Goal: Task Accomplishment & Management: Use online tool/utility

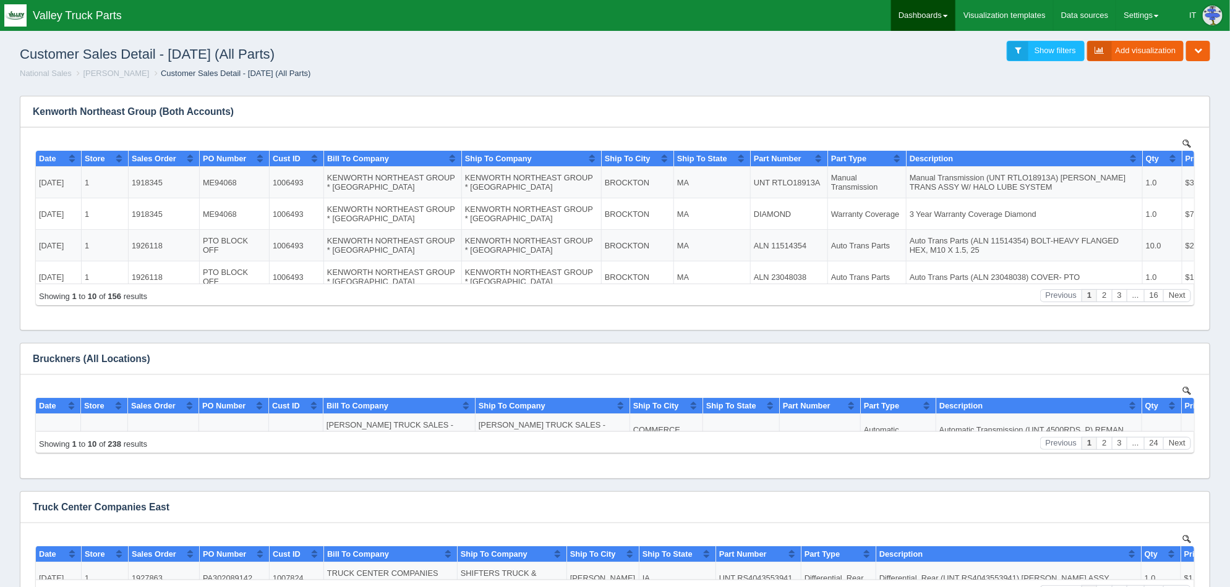
click at [936, 19] on link "Dashboards" at bounding box center [923, 15] width 64 height 31
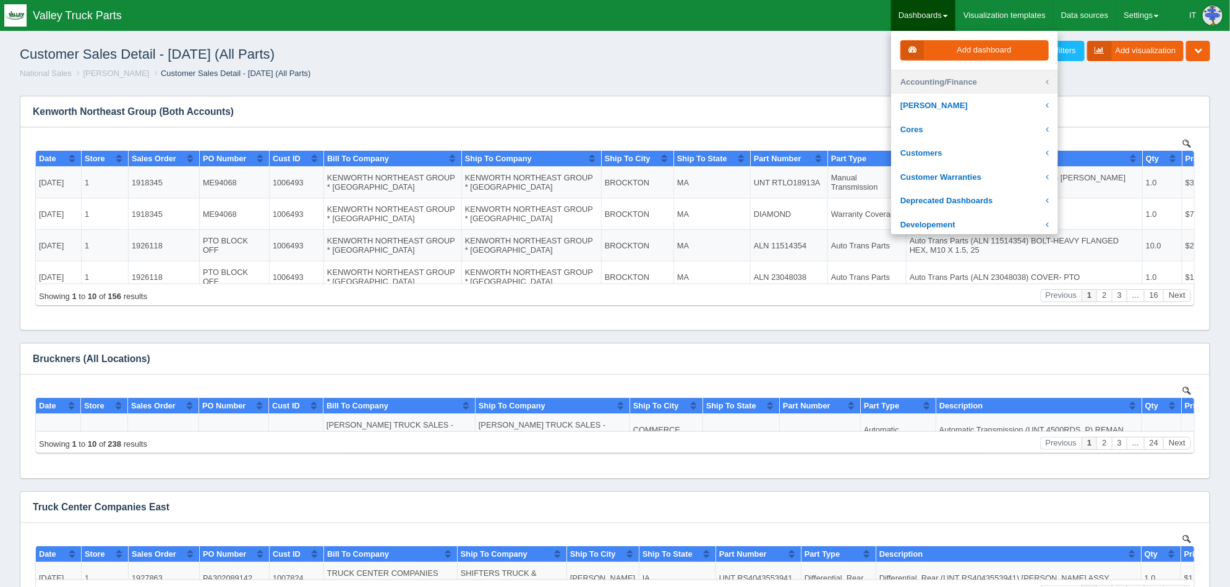
click at [974, 82] on link "Accounting/Finance" at bounding box center [974, 82] width 167 height 24
click at [635, 78] on ol "National Sales Darrin Carroll Customer Sales Detail - Two Months Ago (All Parts)" at bounding box center [615, 74] width 1210 height 12
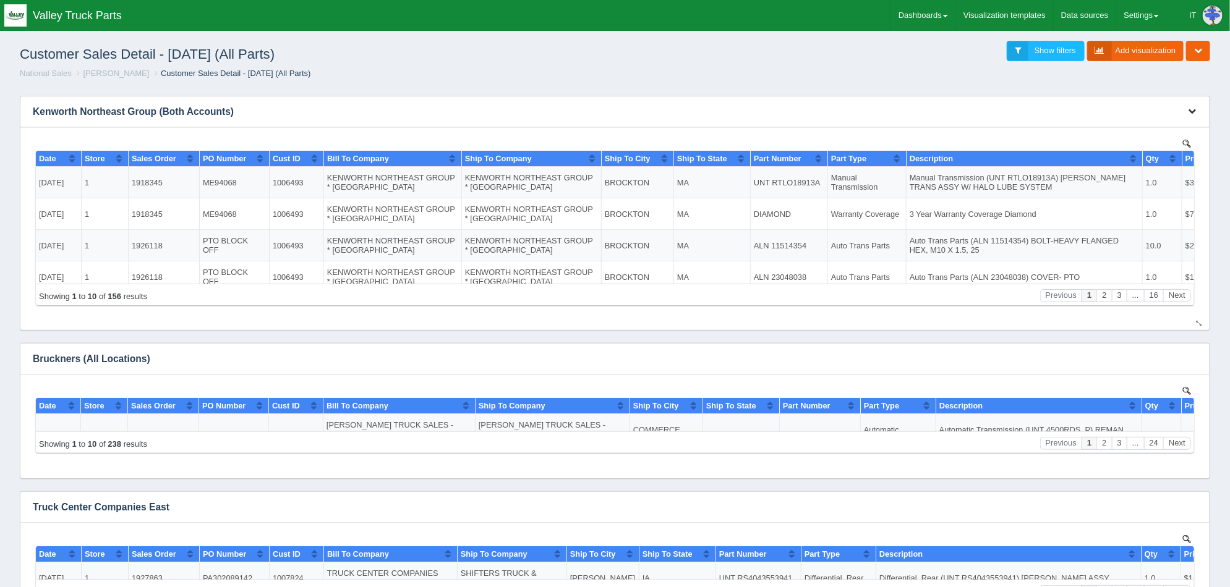
click at [1195, 109] on icon "button" at bounding box center [1192, 111] width 8 height 8
click at [1167, 131] on link "Edit chart" at bounding box center [1150, 130] width 99 height 18
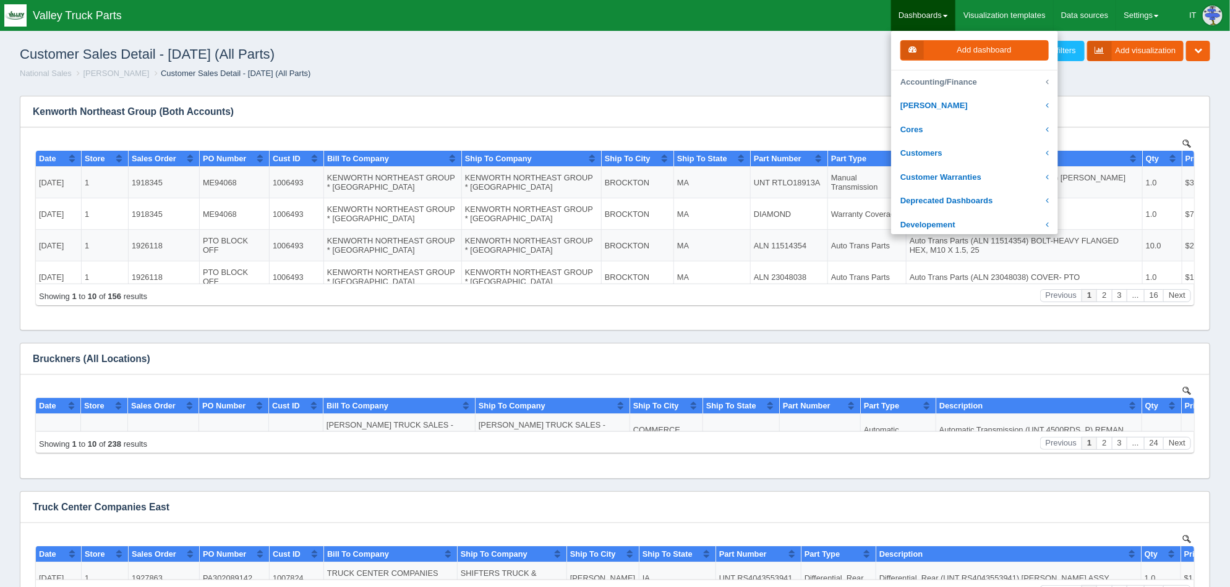
click at [966, 80] on link "Accounting/Finance" at bounding box center [974, 82] width 167 height 24
click at [974, 98] on link "[PERSON_NAME]" at bounding box center [974, 106] width 167 height 24
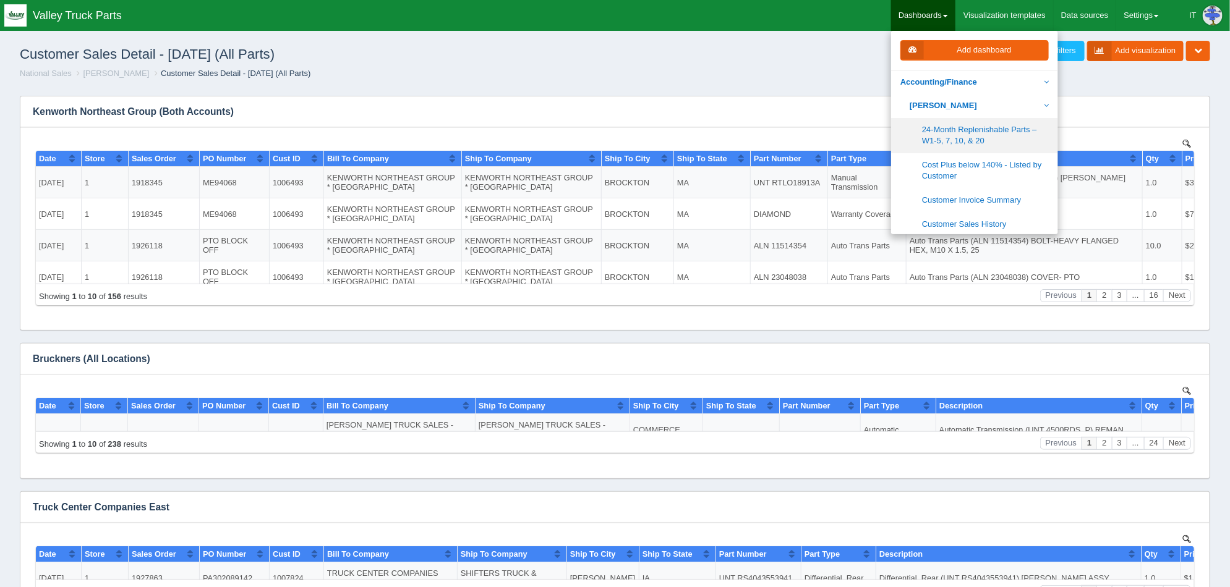
click at [980, 132] on link "24-Month Replenishable Parts – W1-5, 7, 10, & 20" at bounding box center [974, 135] width 167 height 35
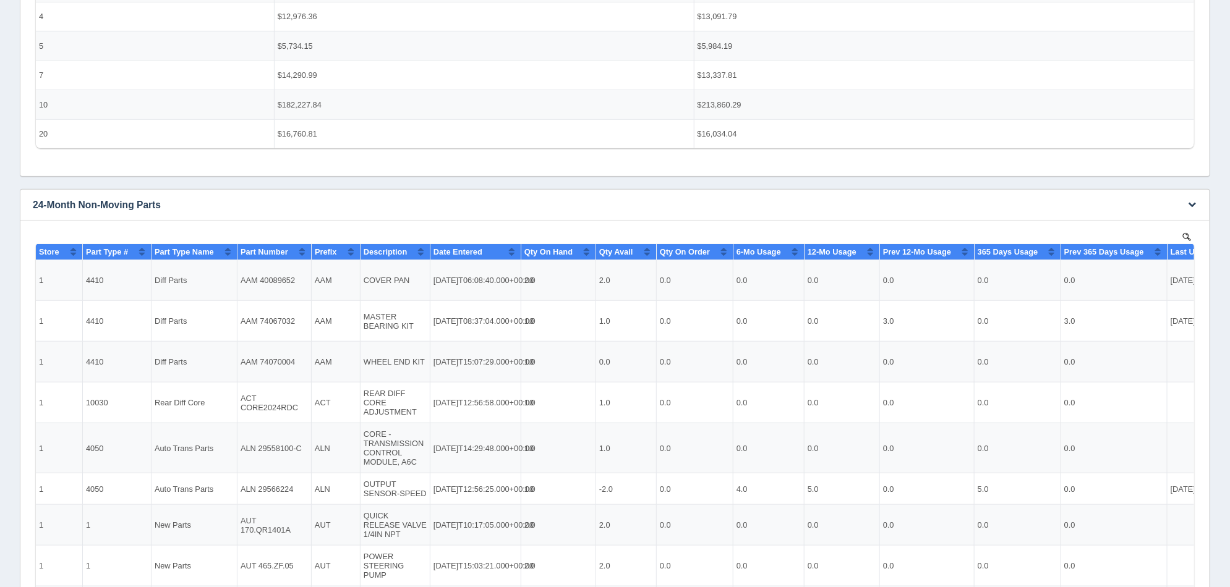
scroll to position [245, 0]
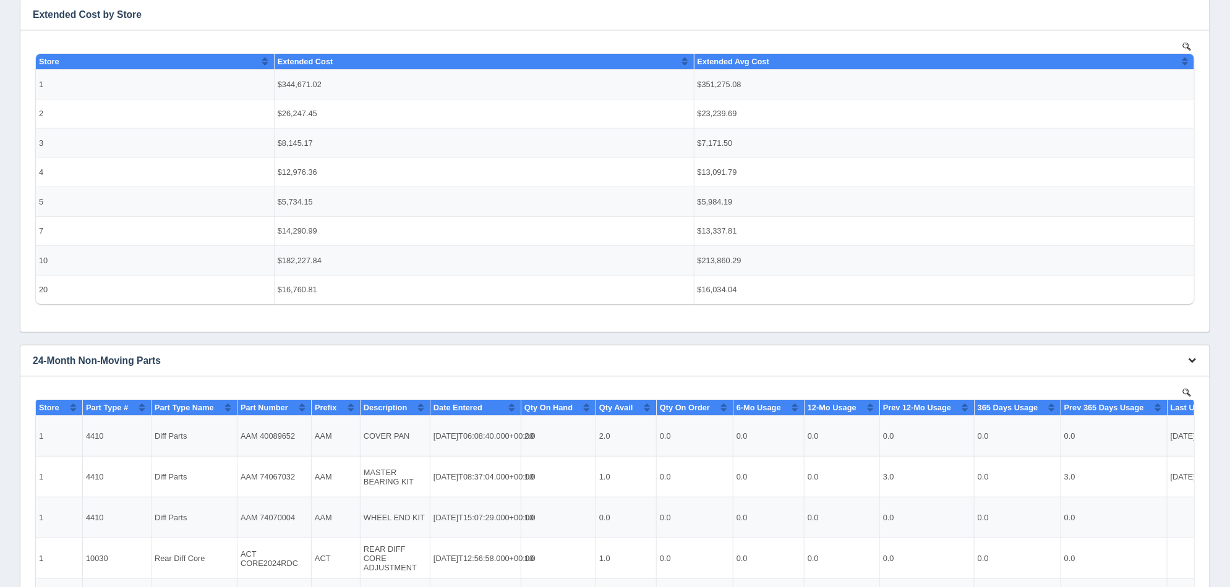
click at [1187, 362] on button "button" at bounding box center [1191, 360] width 17 height 19
click at [1162, 375] on link "Edit chart" at bounding box center [1150, 379] width 99 height 18
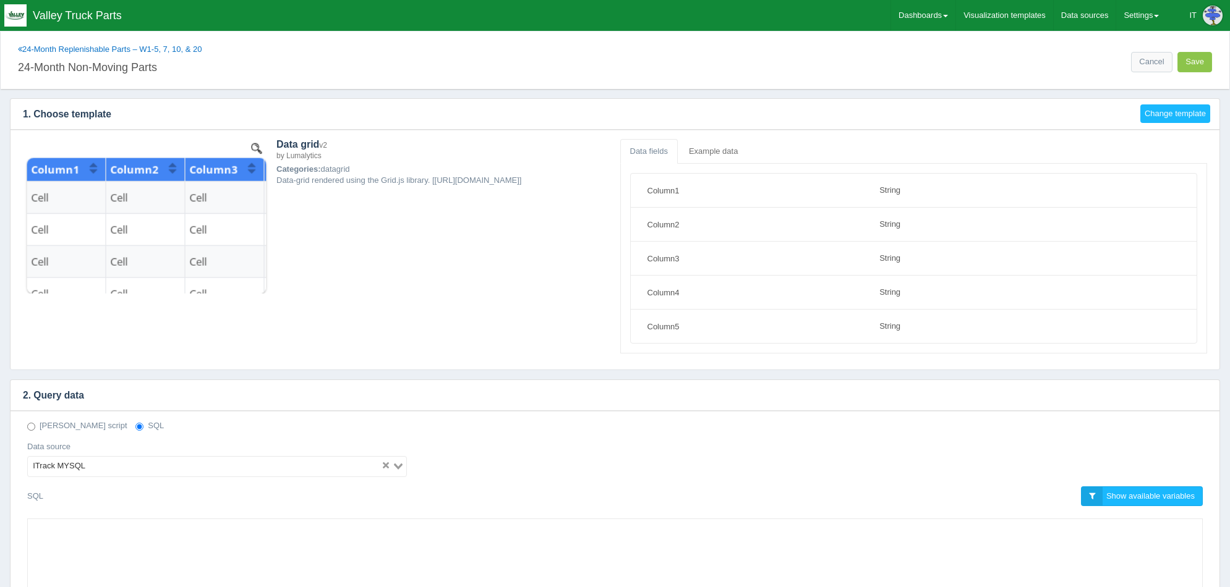
select select "string"
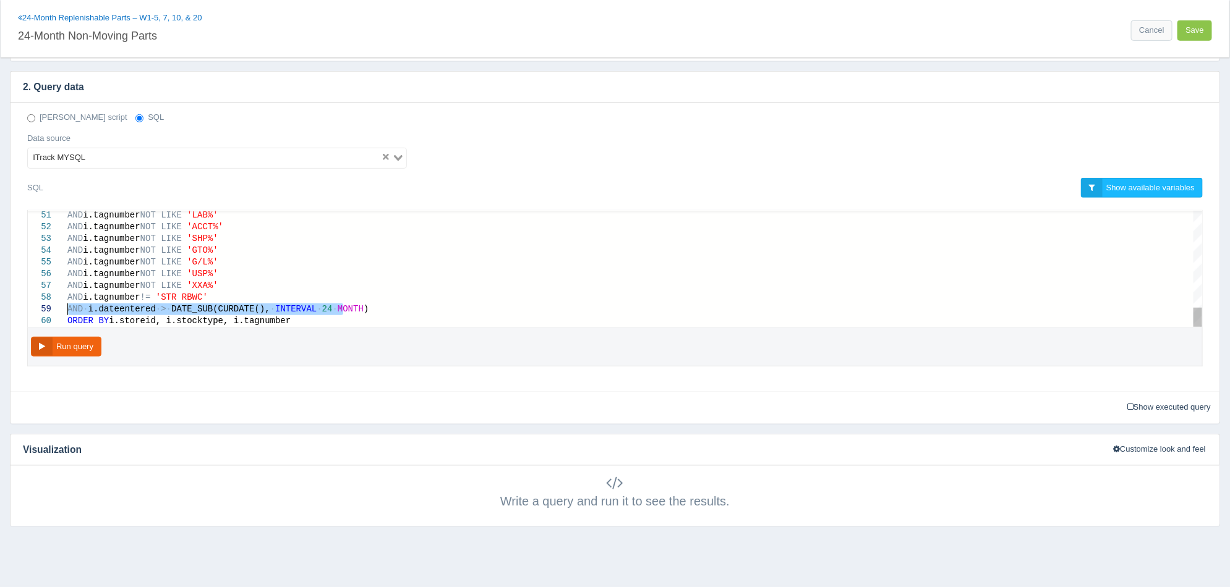
drag, startPoint x: 351, startPoint y: 310, endPoint x: 70, endPoint y: 308, distance: 281.3
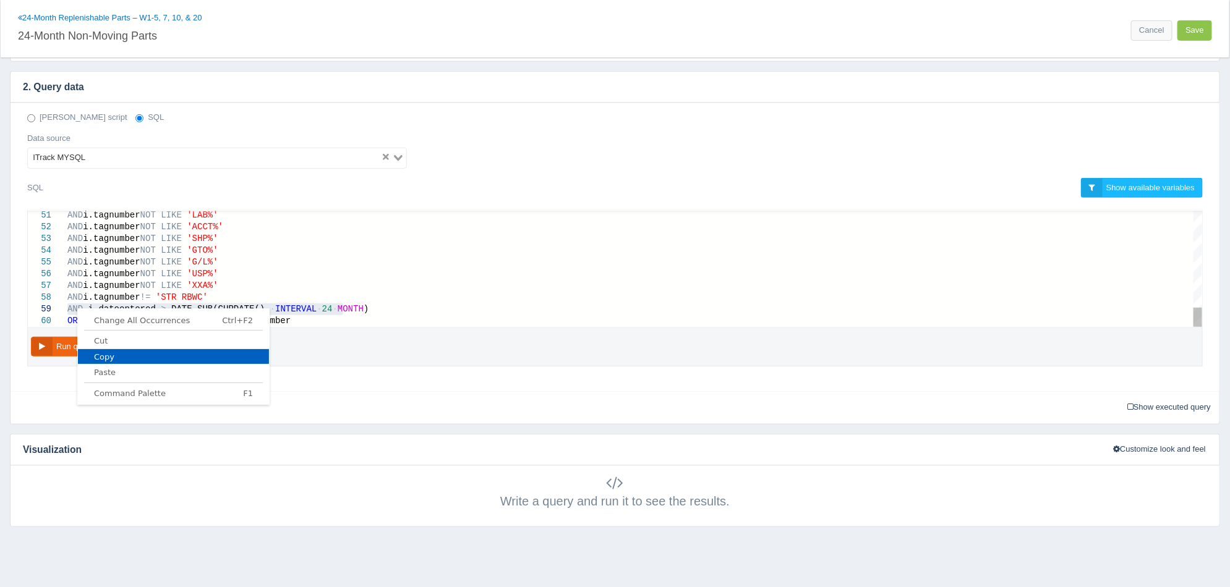
click at [116, 363] on link "Copy" at bounding box center [173, 356] width 191 height 14
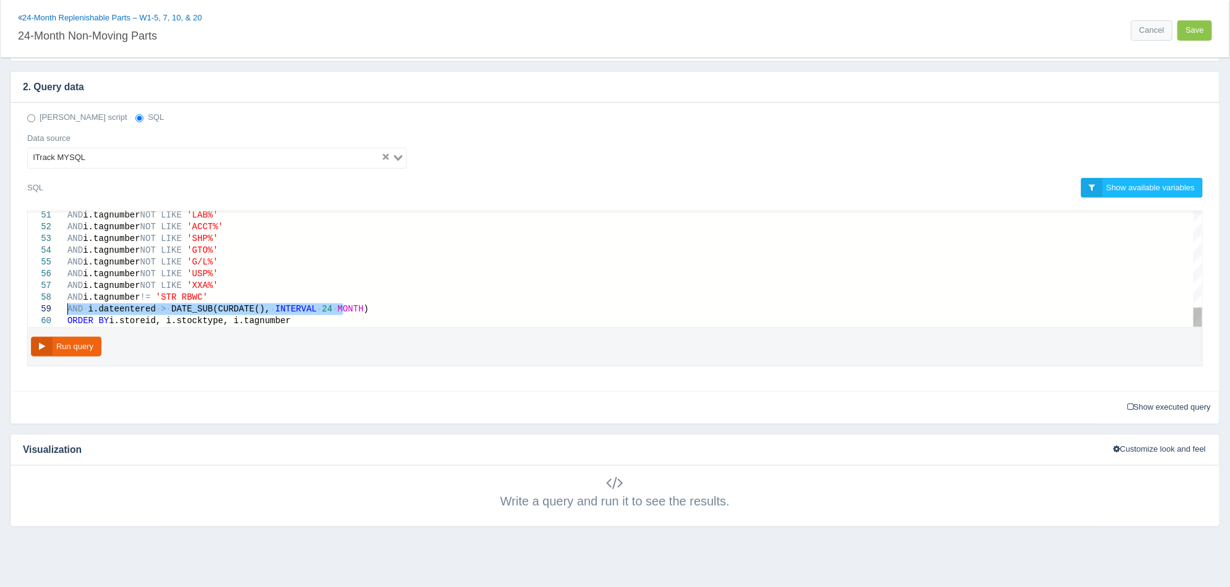
click at [322, 307] on span "24" at bounding box center [327, 309] width 11 height 10
type textarea "AND i.tagnumber NOT LIKE 'LAB%' AND i.tagnumber NOT LIKE 'ACCT%' AND i.tagnumbe…"
click at [1162, 28] on link "Cancel" at bounding box center [1151, 30] width 41 height 20
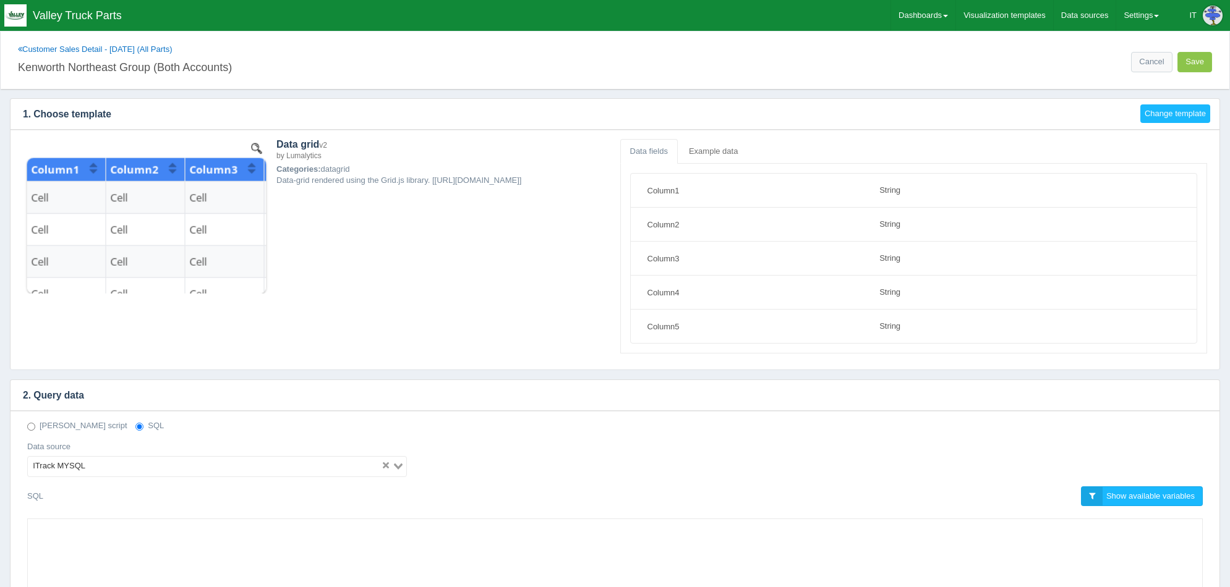
select select "string"
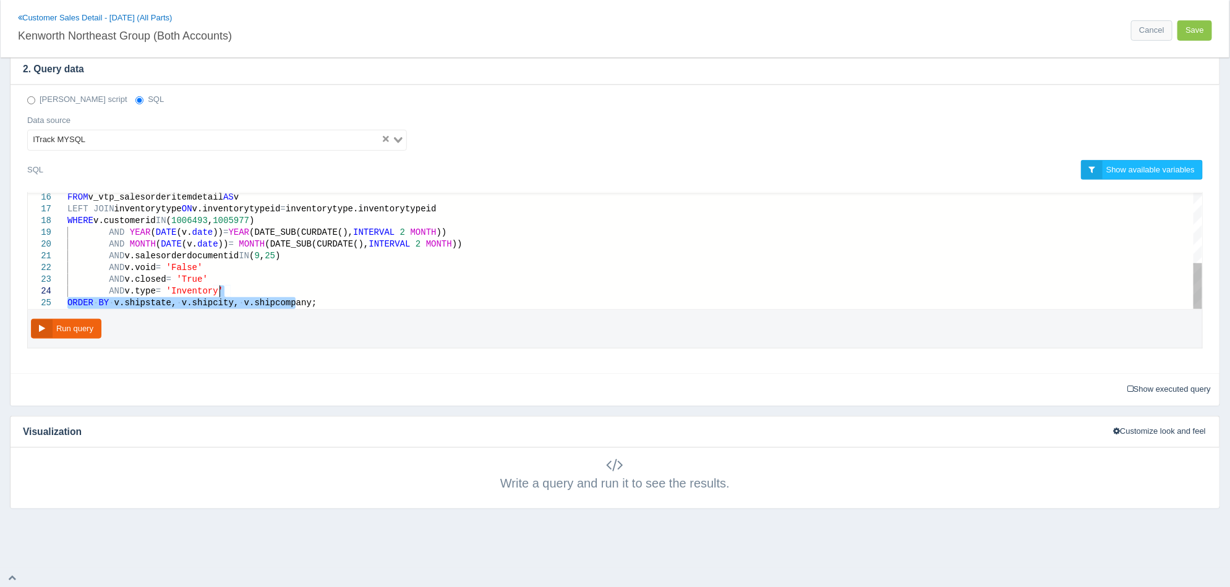
type textarea "SELECT [DOMAIN_NAME] AS 'Date', v.storeid as 'Store', v.salesorderid as 'Sales …"
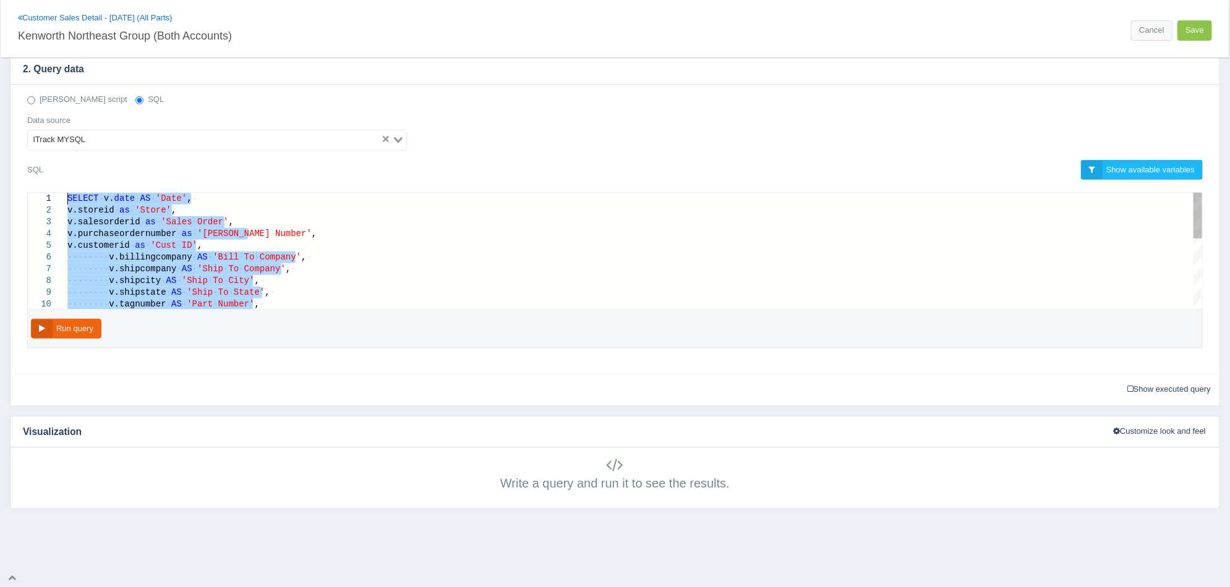
drag, startPoint x: 346, startPoint y: 300, endPoint x: 16, endPoint y: 148, distance: 363.7
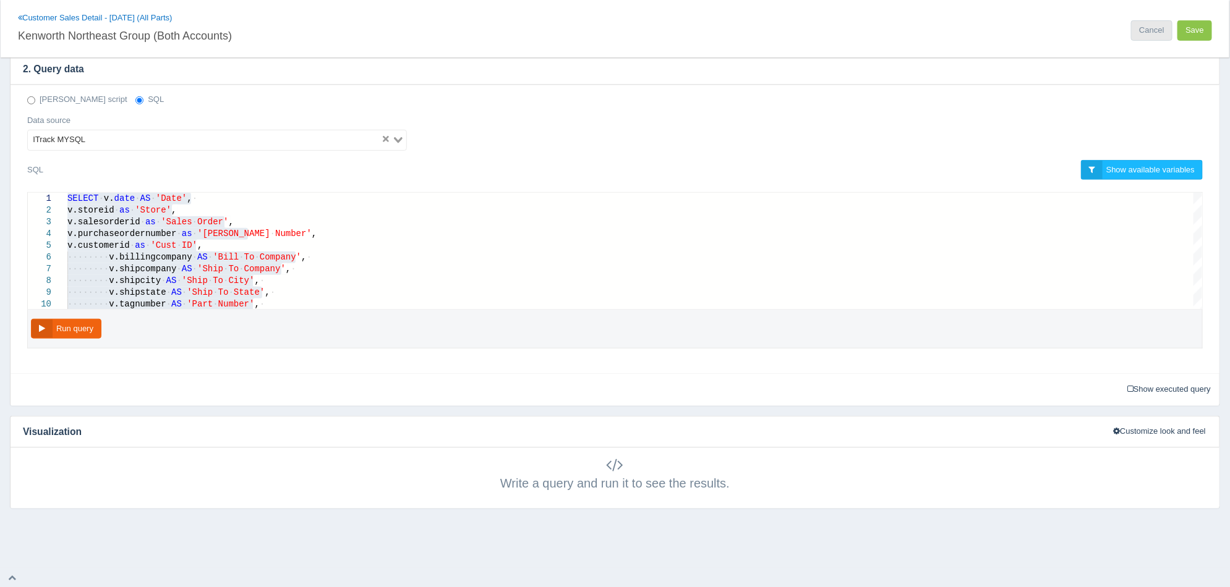
click at [1151, 33] on link "Cancel" at bounding box center [1151, 30] width 41 height 20
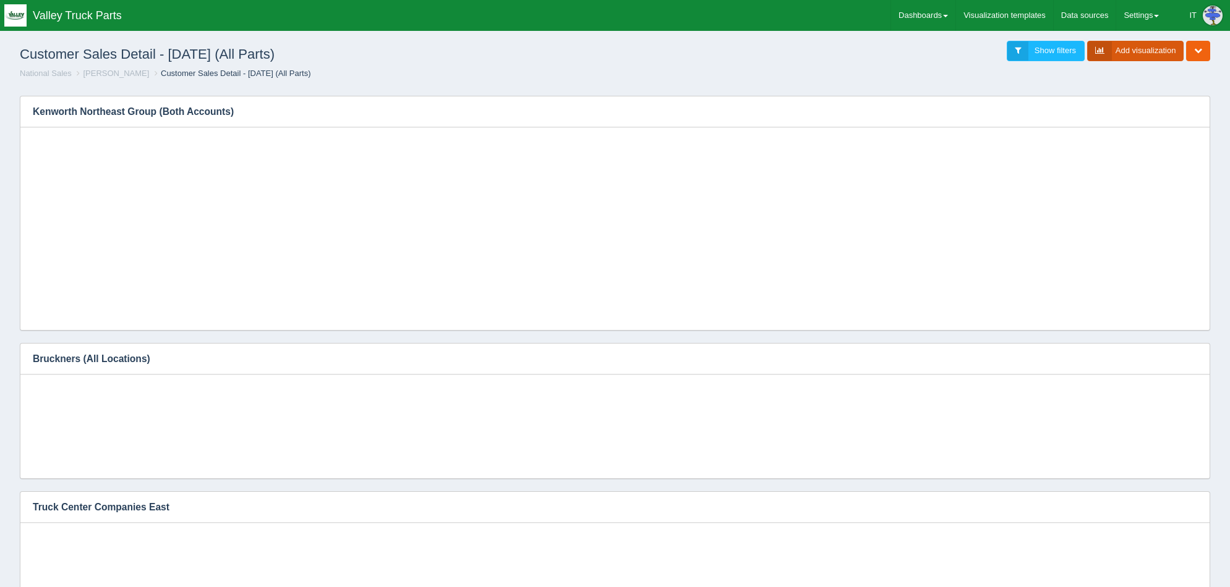
click at [1144, 52] on link "Add visualization" at bounding box center [1135, 51] width 97 height 20
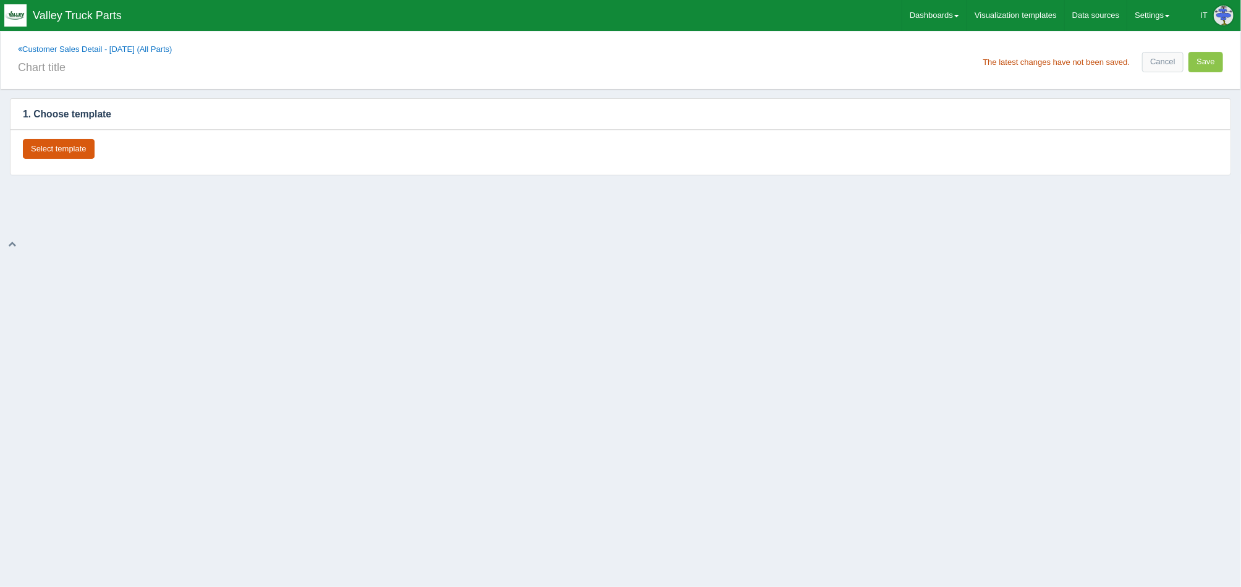
click at [42, 157] on button "Select template" at bounding box center [59, 149] width 72 height 20
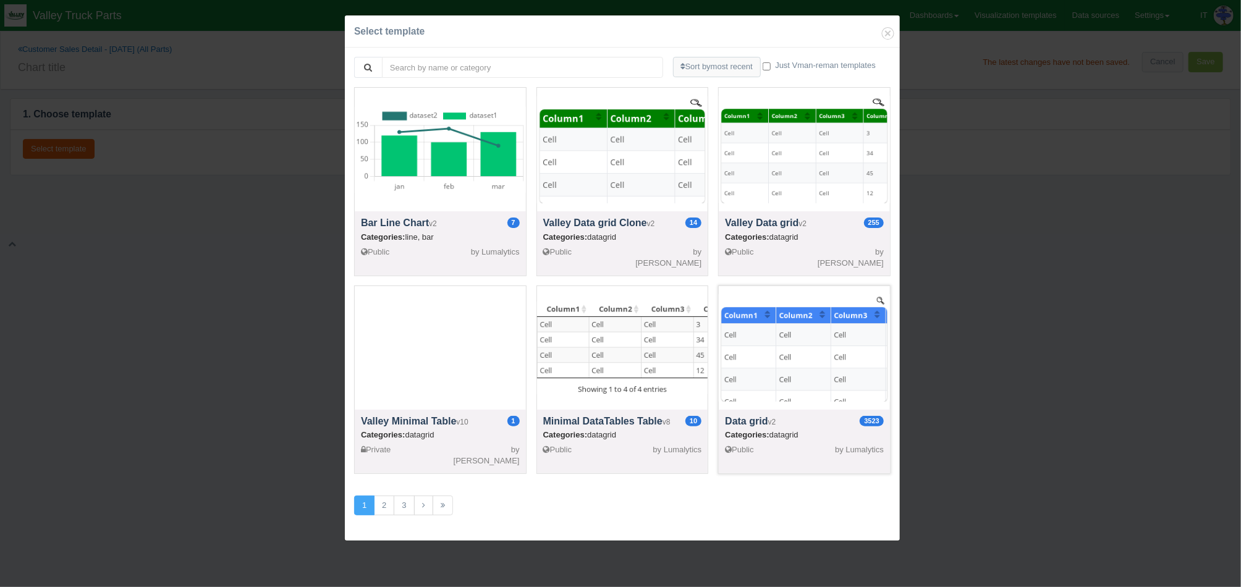
click at [812, 341] on div at bounding box center [804, 348] width 171 height 124
select select "string"
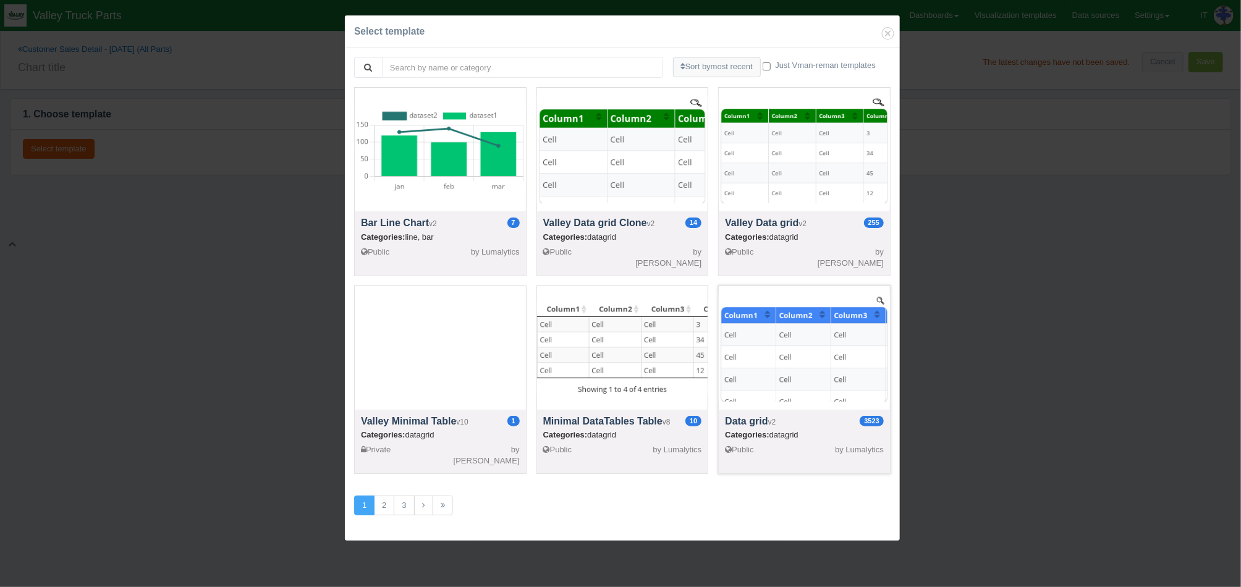
select select "string"
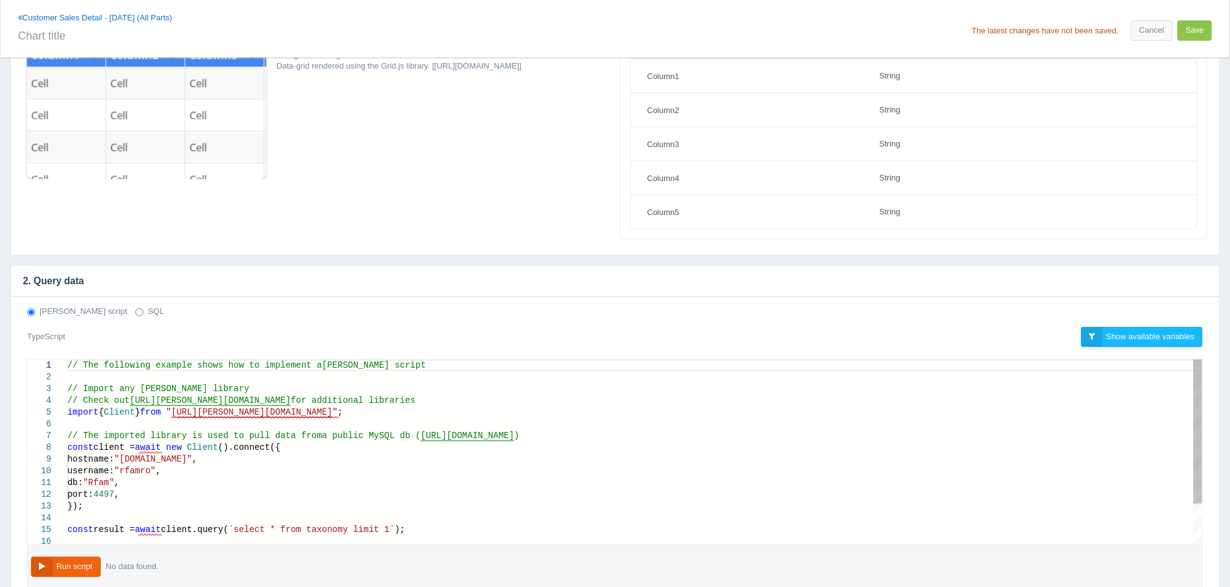
scroll to position [154, 0]
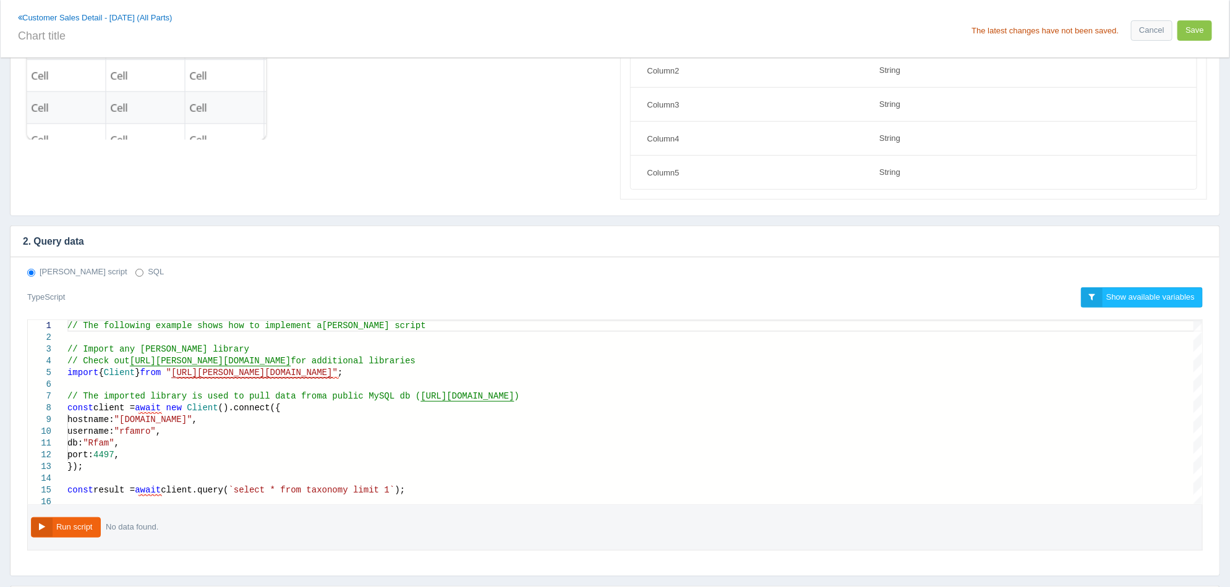
click at [135, 271] on label "SQL" at bounding box center [149, 272] width 28 height 12
click at [135, 271] on input "SQL" at bounding box center [139, 273] width 8 height 8
radio input "true"
radio input "false"
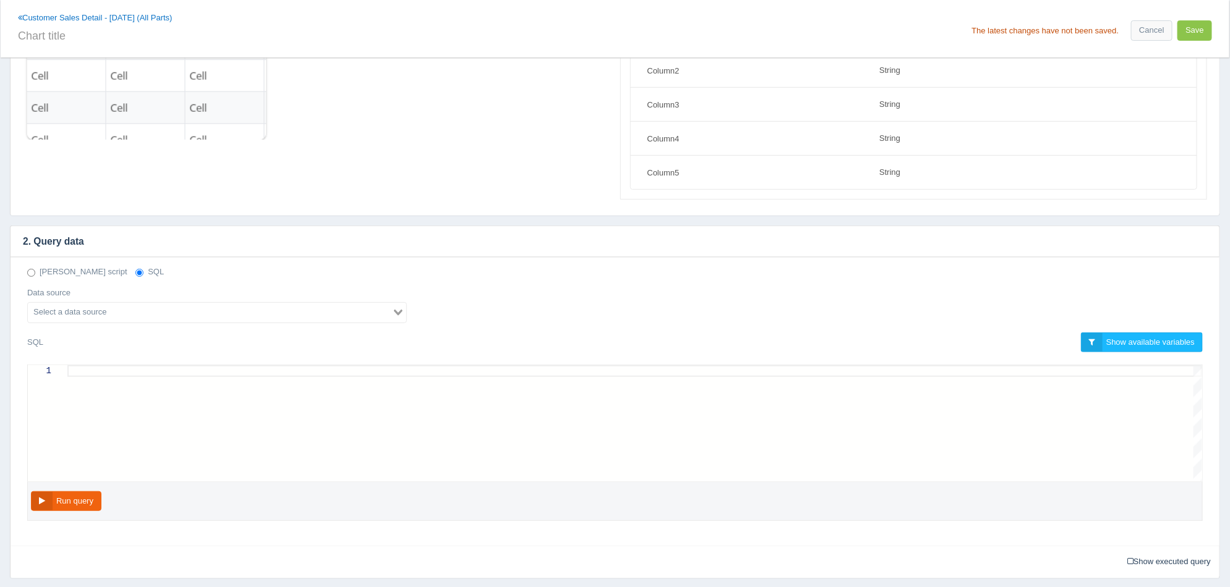
click at [121, 315] on input "Search for option" at bounding box center [210, 312] width 362 height 15
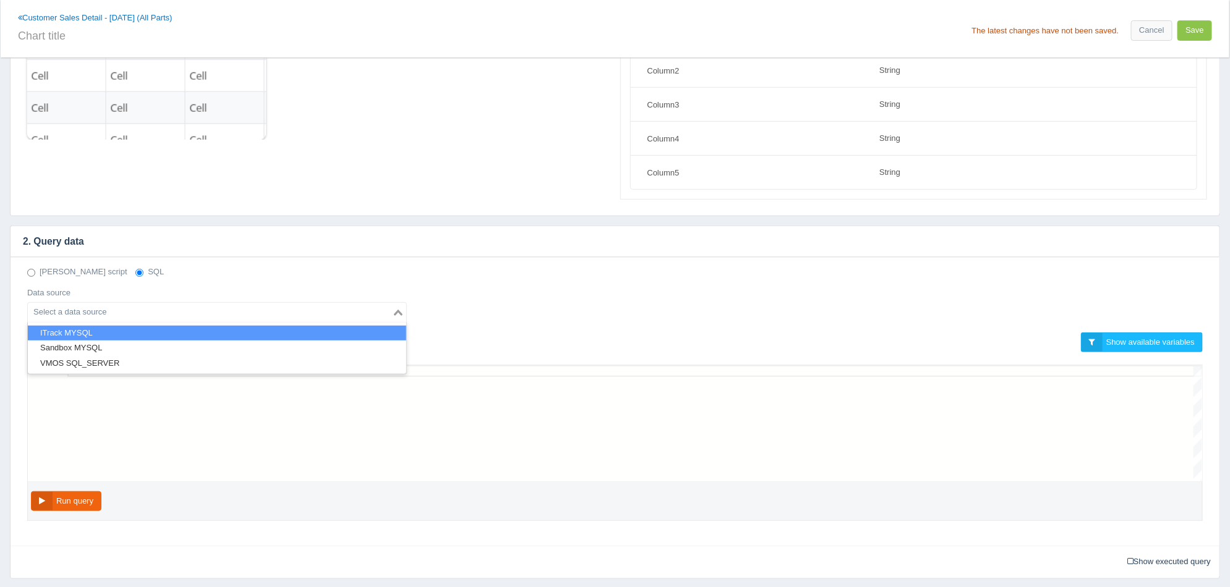
click at [121, 328] on li "ITrack MYSQL" at bounding box center [217, 333] width 378 height 15
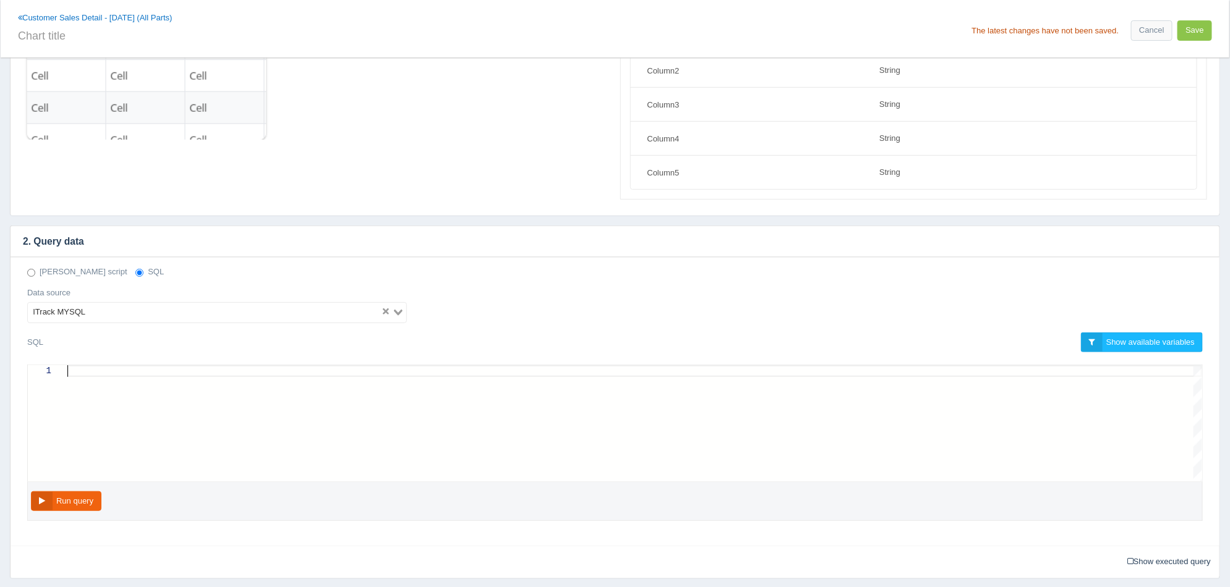
scroll to position [0, 0]
click at [137, 384] on div at bounding box center [634, 423] width 1134 height 116
paste textarea "AND v.salesorderdocumentid IN (9,25) AND v.void = 'False' AND v.closed = 'True'…"
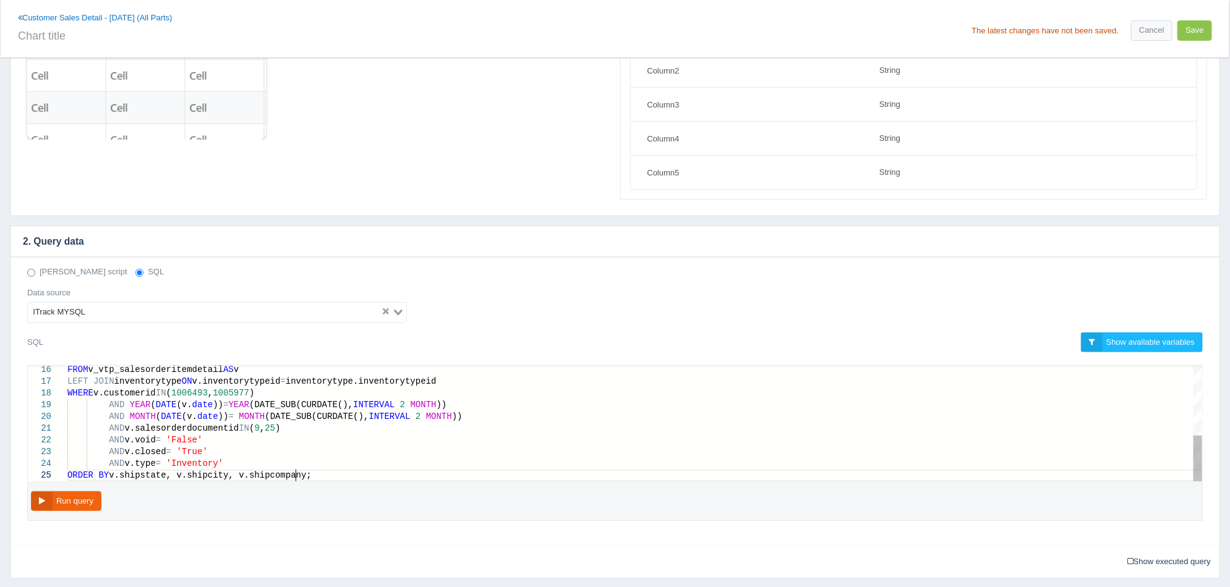
click at [393, 423] on div "AND v.salesorderdocumentid IN ( 9 , 25 )" at bounding box center [634, 429] width 1134 height 12
drag, startPoint x: 249, startPoint y: 390, endPoint x: 179, endPoint y: 387, distance: 69.3
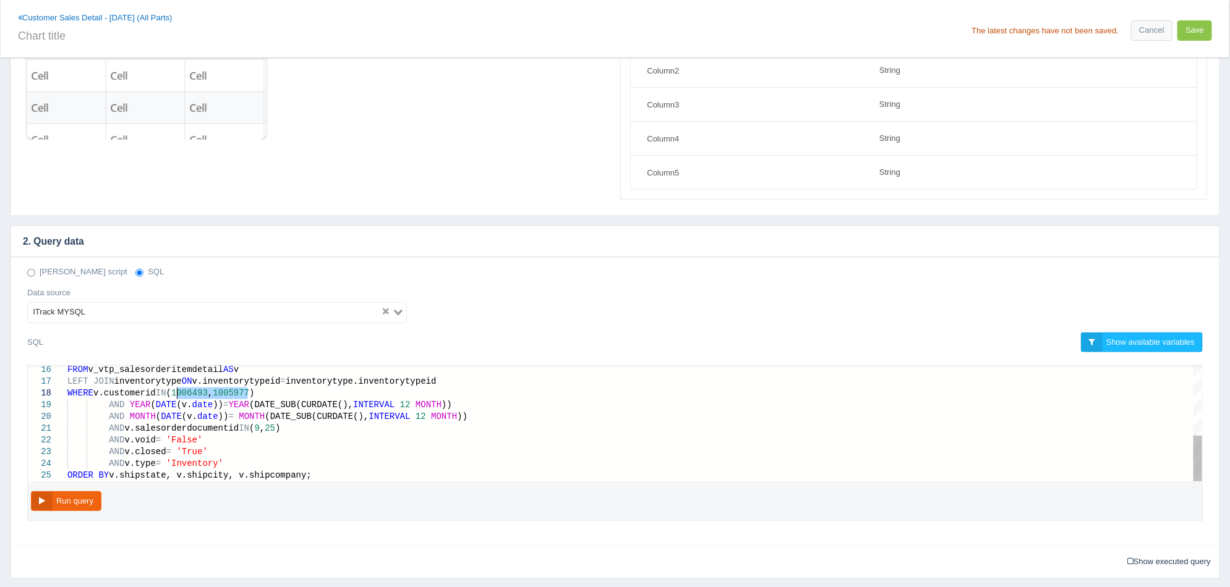
paste textarea "7709"
click at [84, 493] on button "Run query" at bounding box center [66, 501] width 70 height 20
type textarea "AND v.salesorderdocumentid IN (9,25) AND v.void = 'False' AND v.closed = 'True'…"
click at [569, 429] on div "AND v.salesorderdocumentid IN ( 9 , 25 )" at bounding box center [634, 429] width 1134 height 12
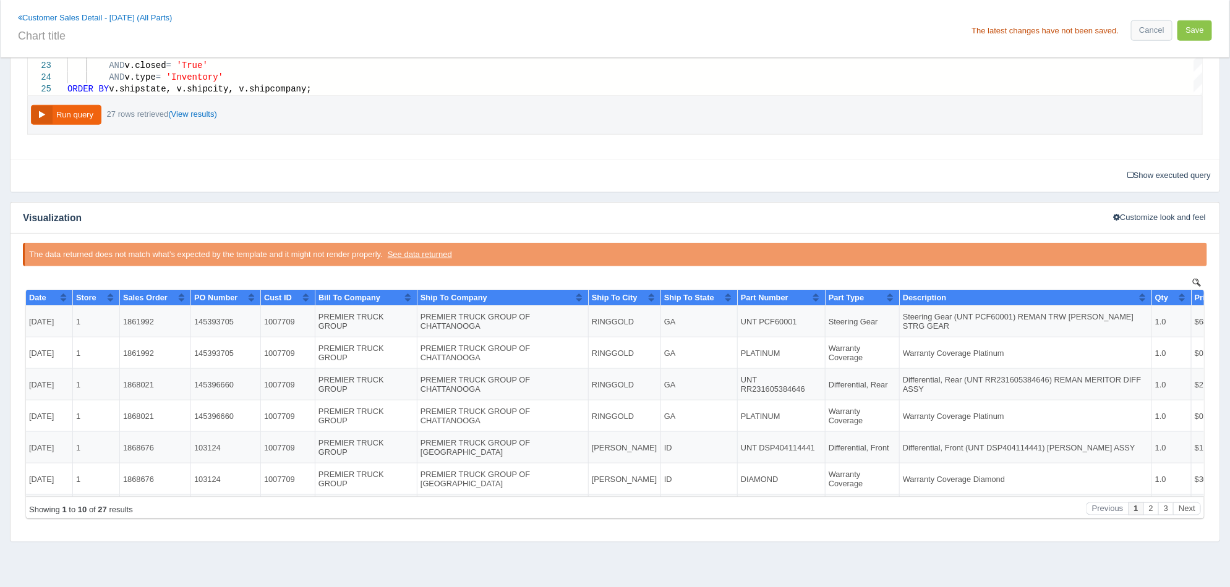
click at [46, 296] on span "Date" at bounding box center [36, 297] width 17 height 9
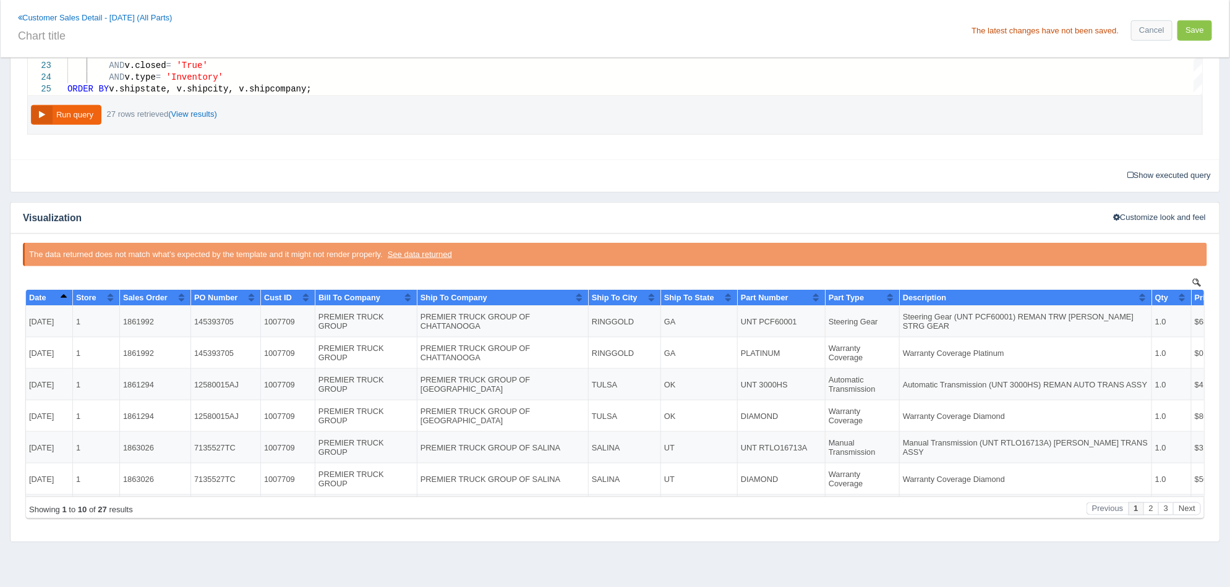
click at [59, 297] on button "Sort column descending" at bounding box center [63, 297] width 8 height 15
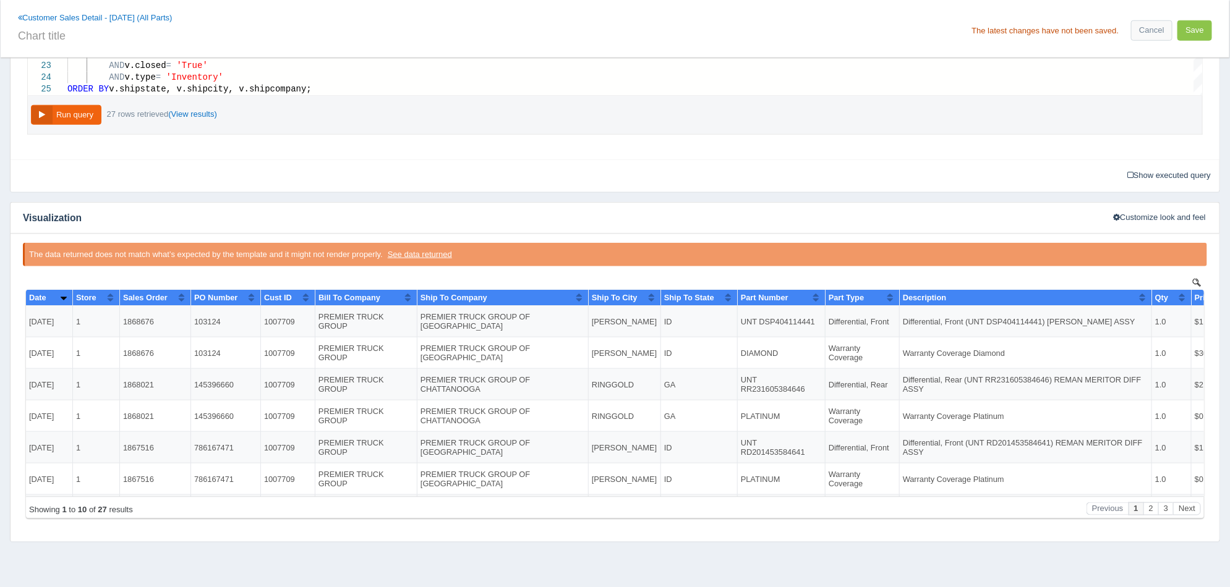
click at [59, 297] on button "Sort column ascending" at bounding box center [63, 297] width 8 height 15
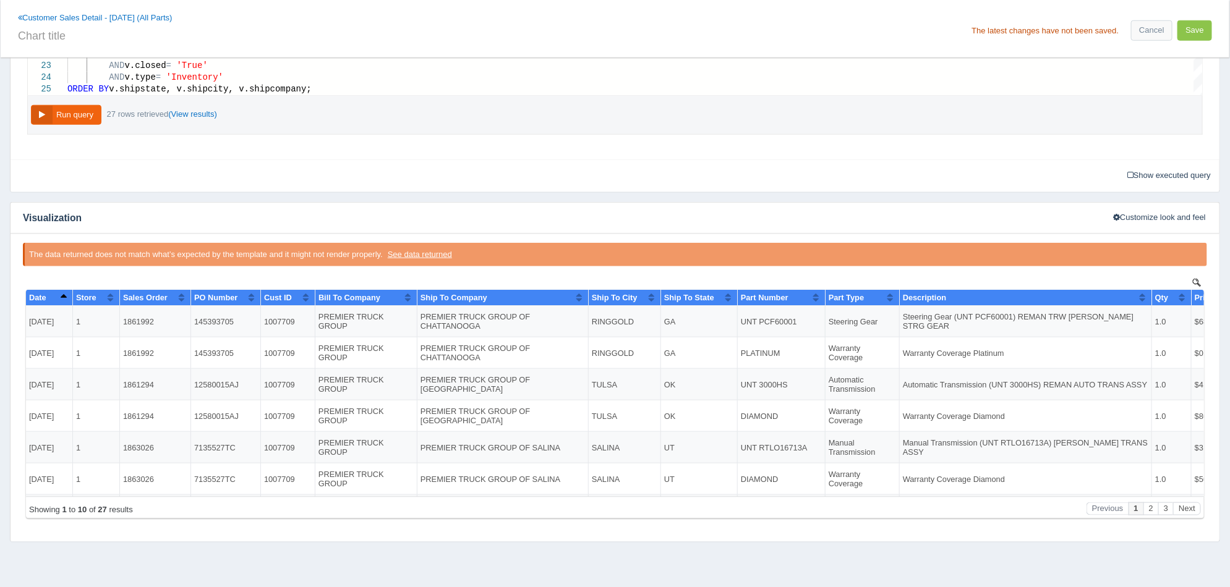
click at [59, 297] on button "Sort column descending" at bounding box center [63, 297] width 8 height 15
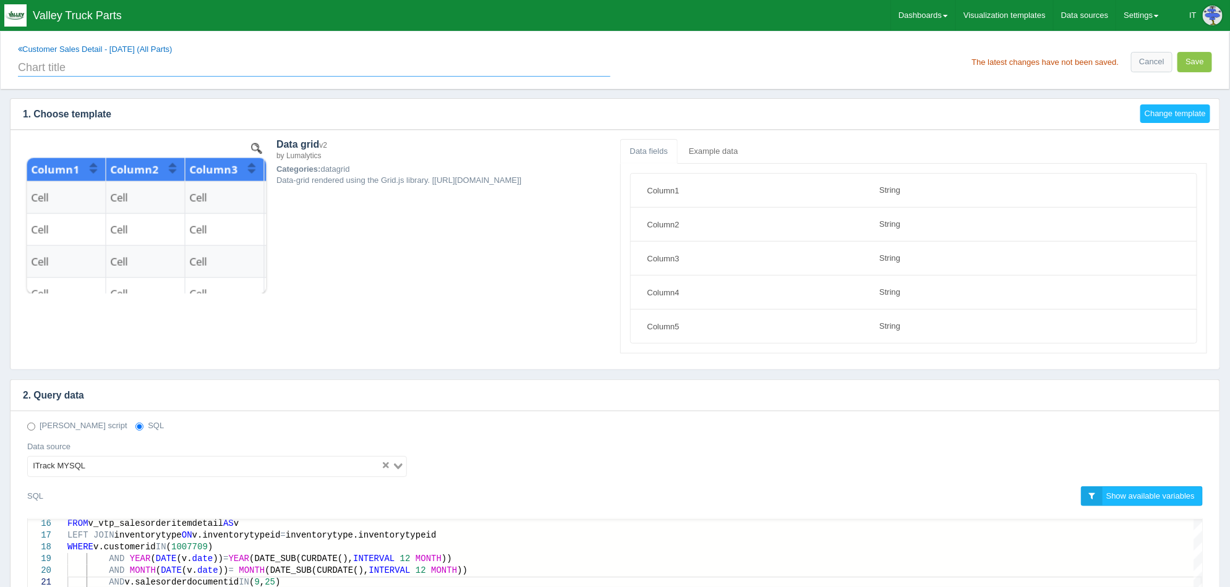
click at [191, 75] on input "text" at bounding box center [314, 66] width 592 height 21
paste input "PREMIER TRUCK GROUP"
type input "PREMIER TRUCK GROUP 12-month Sales"
click at [1192, 67] on button "Save" at bounding box center [1194, 62] width 35 height 20
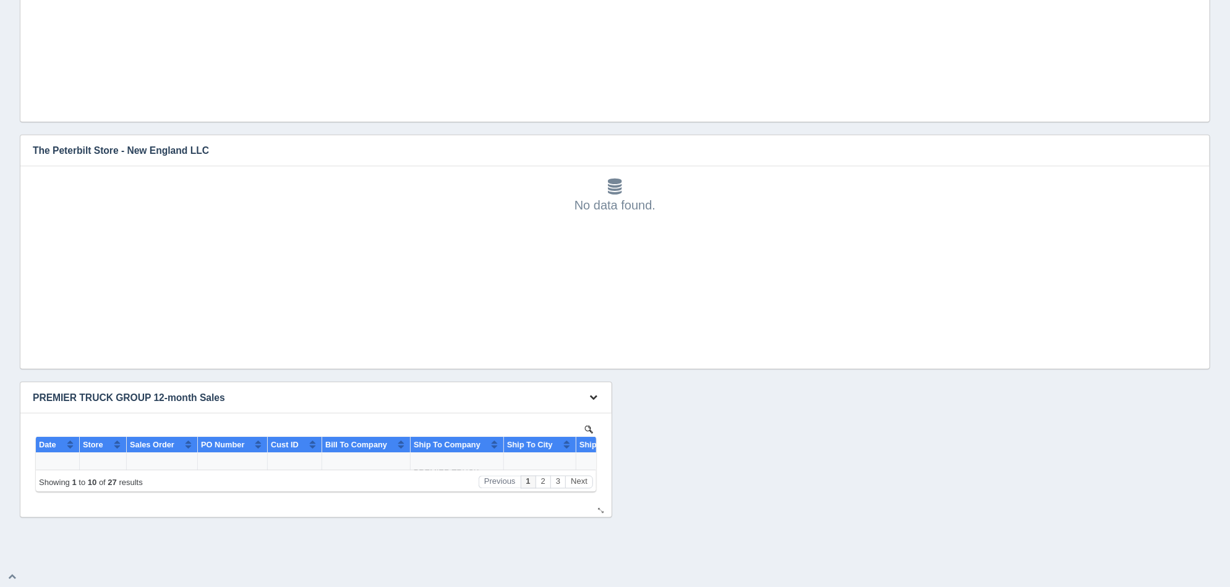
click at [592, 395] on icon "button" at bounding box center [594, 397] width 8 height 8
click at [578, 416] on link "Edit chart" at bounding box center [552, 416] width 99 height 18
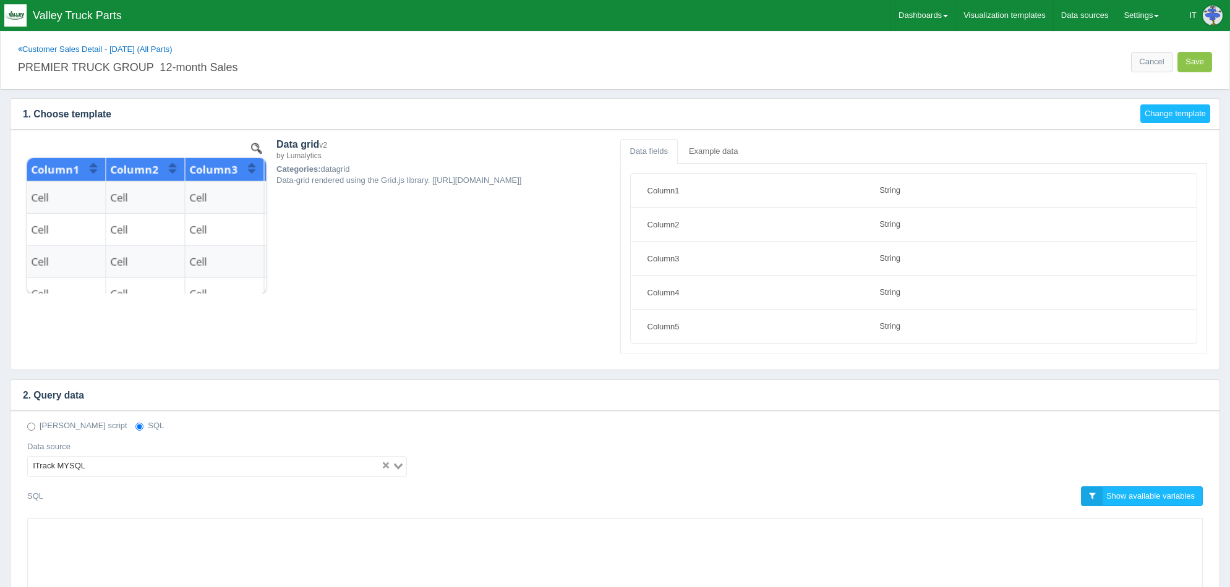
select select "string"
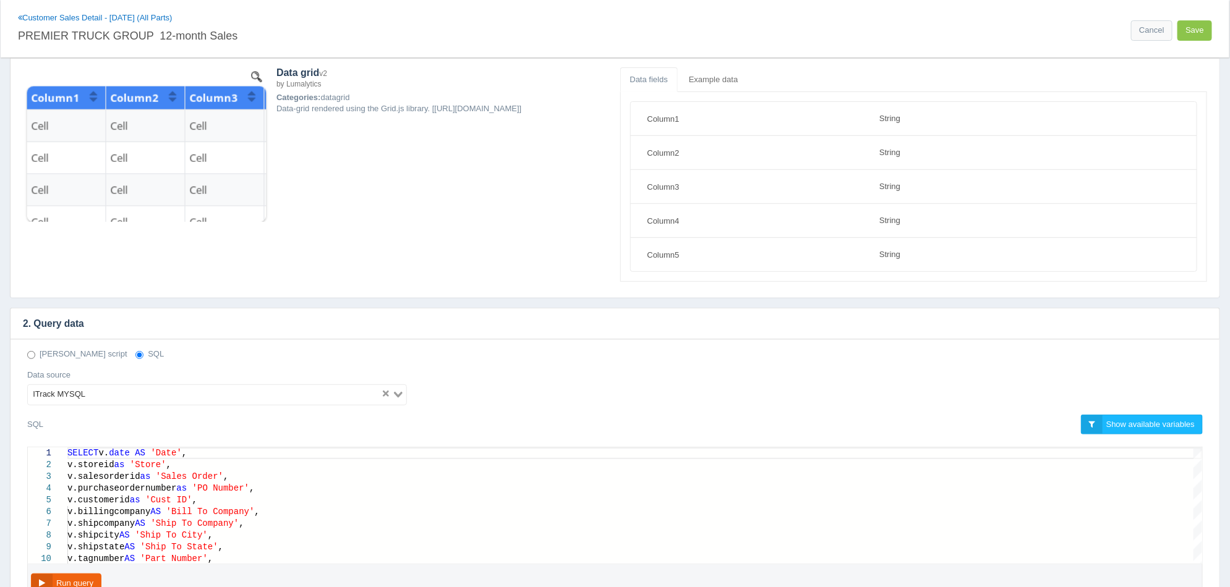
scroll to position [154, 0]
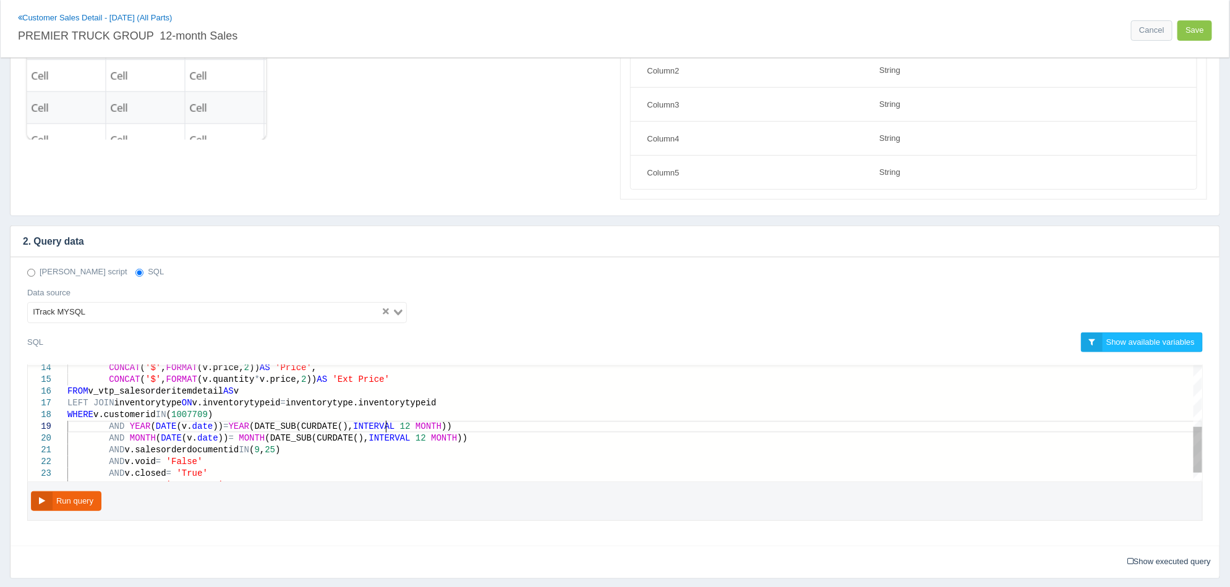
click at [400, 425] on span "12" at bounding box center [405, 427] width 11 height 10
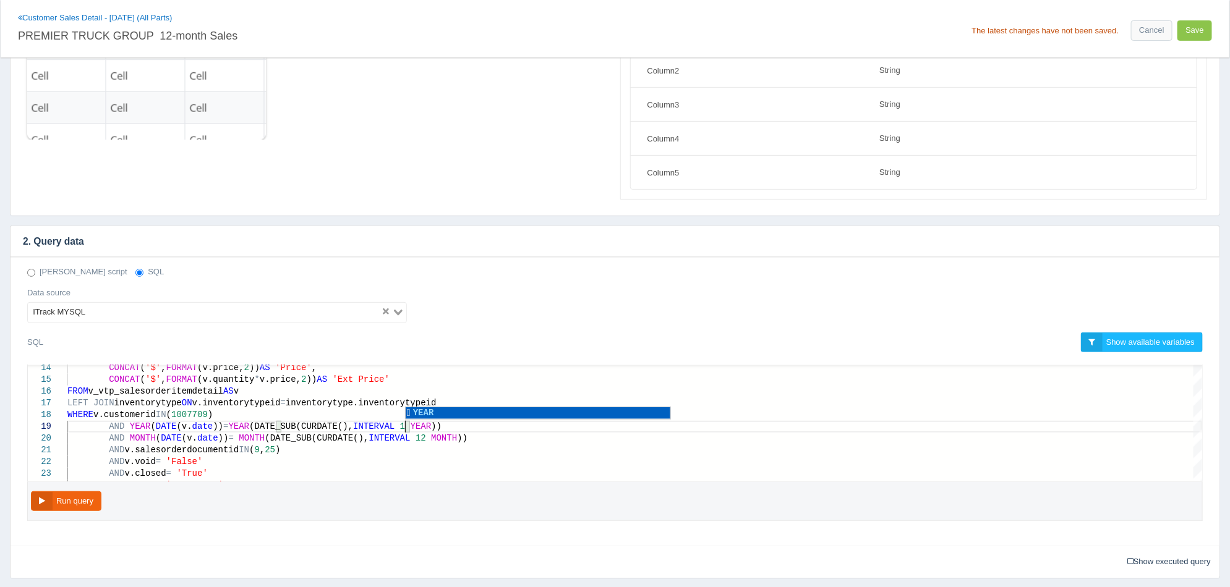
scroll to position [95, 336]
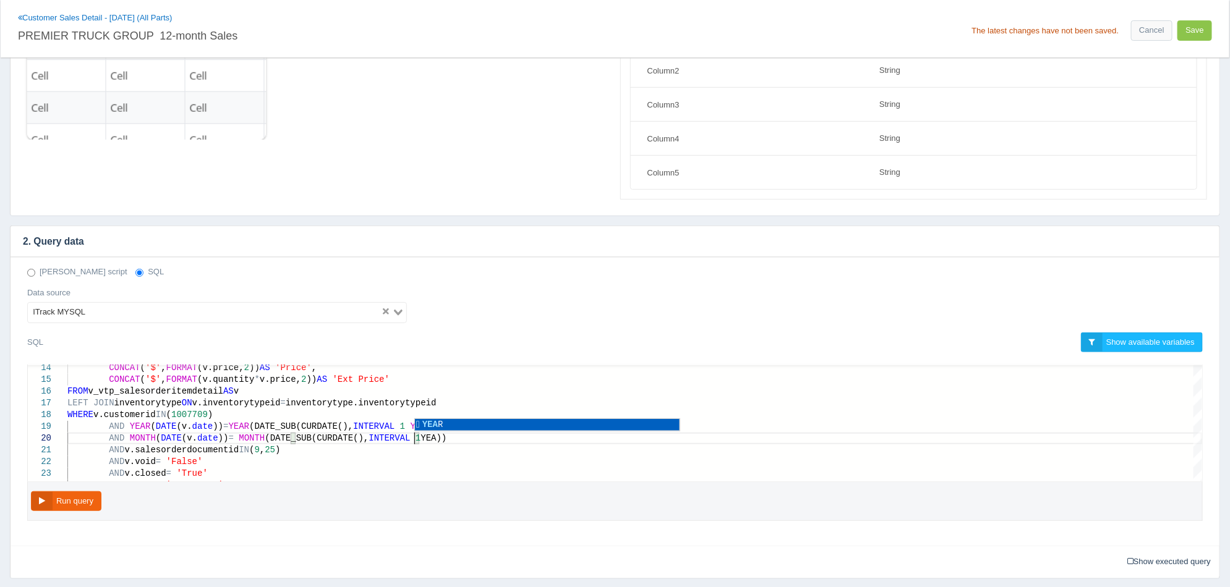
scroll to position [106, 351]
click at [93, 503] on button "Run query" at bounding box center [66, 501] width 70 height 20
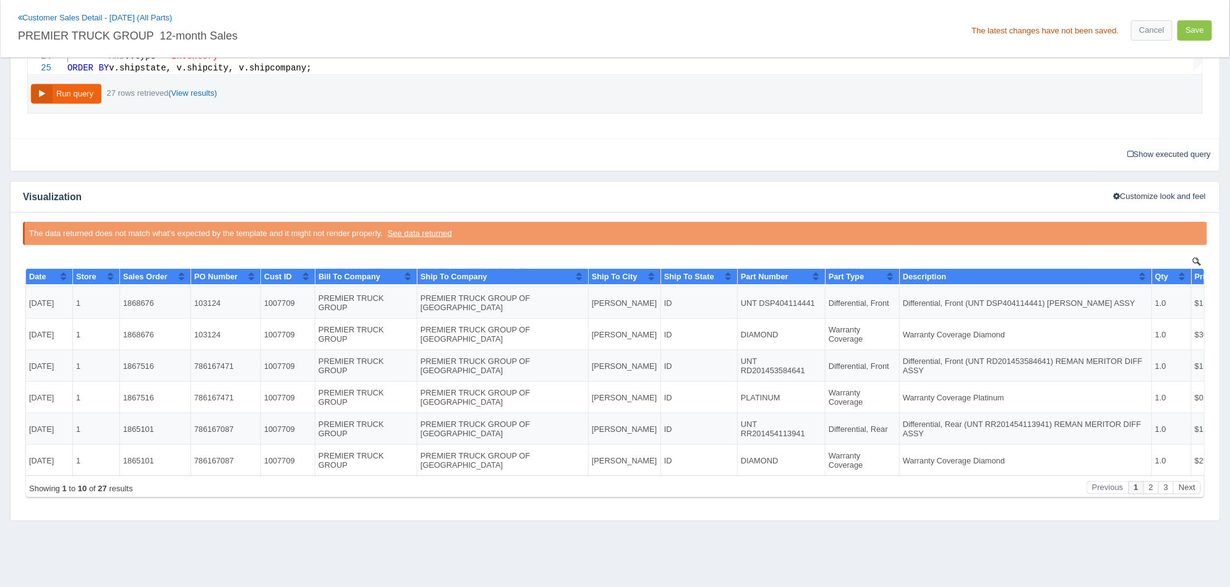
scroll to position [573, 0]
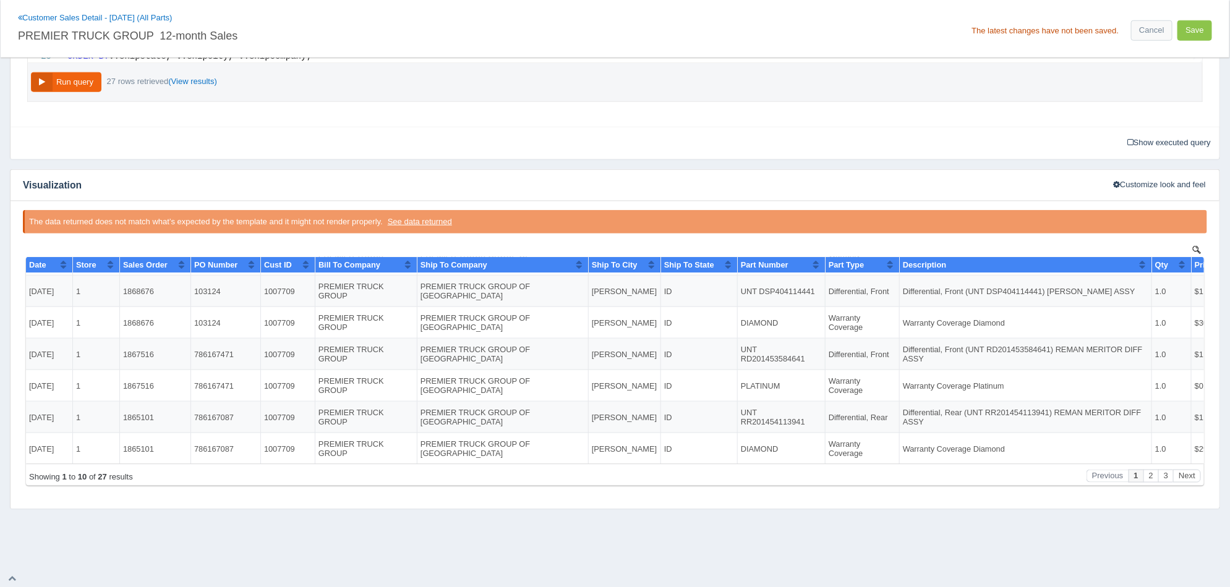
click at [59, 265] on button "Sort column ascending" at bounding box center [63, 264] width 8 height 15
click at [59, 265] on button "Sort column descending" at bounding box center [63, 264] width 8 height 15
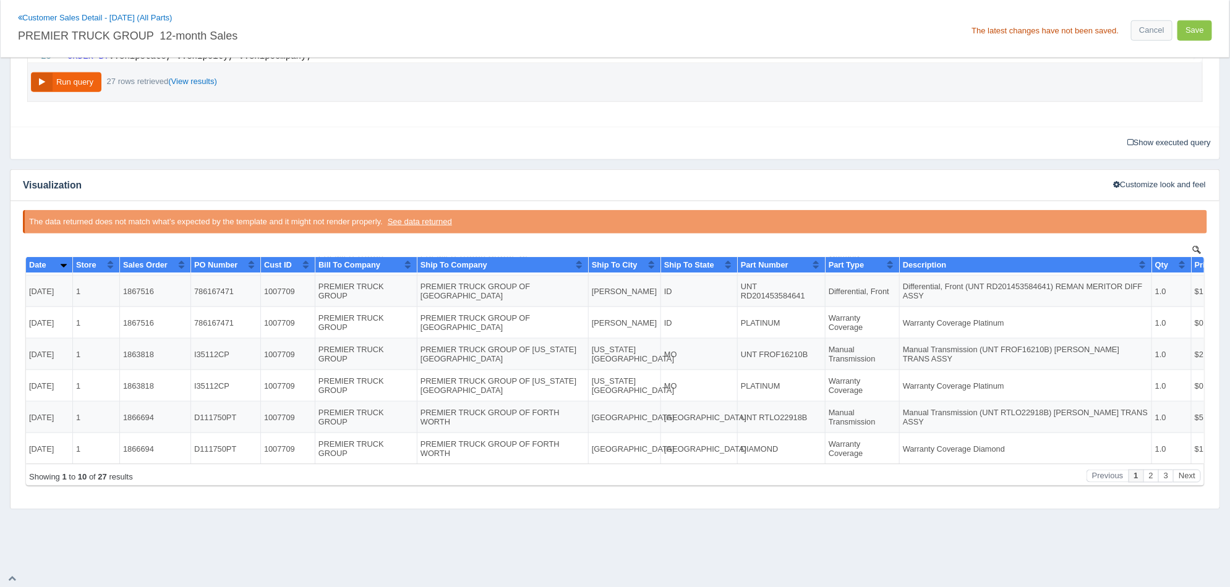
click at [59, 265] on button "Sort column ascending" at bounding box center [63, 264] width 8 height 15
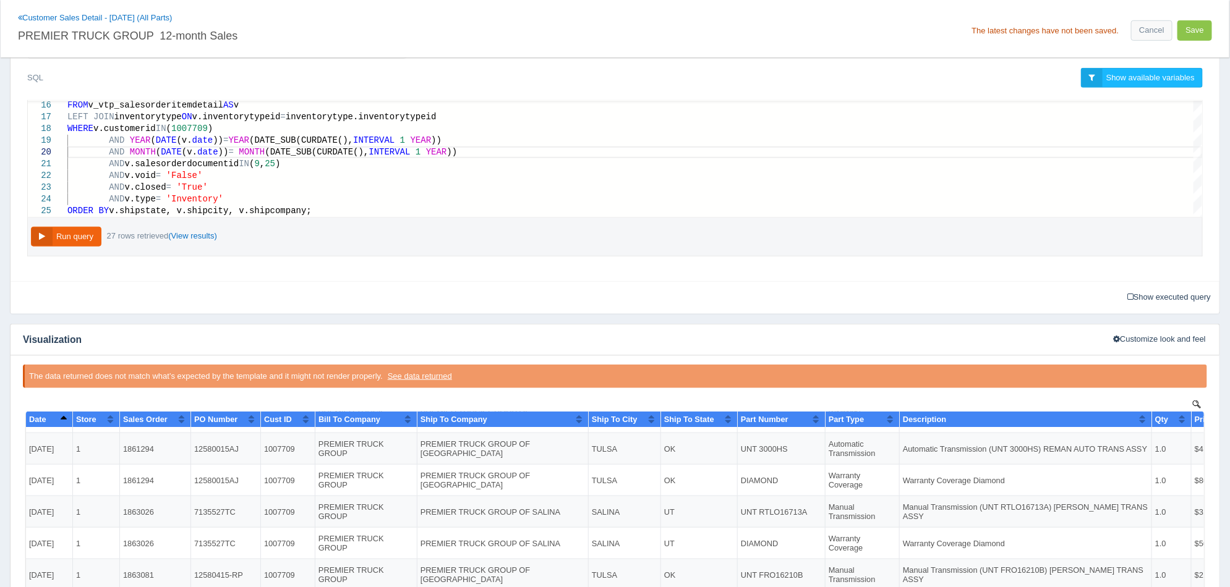
scroll to position [77, 0]
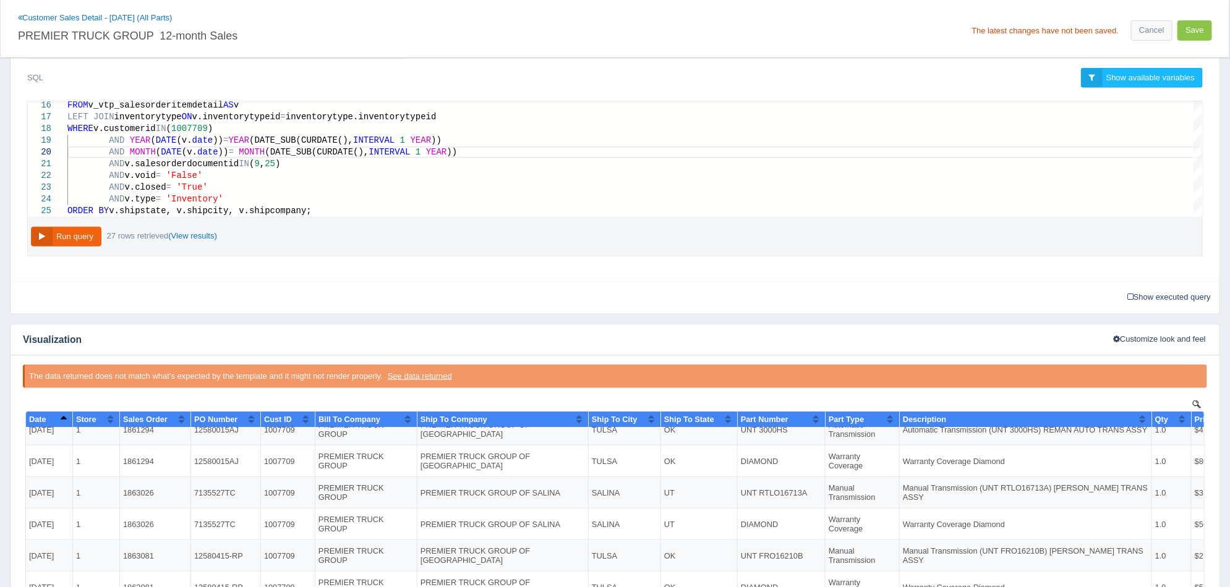
click at [59, 417] on button "Sort column descending" at bounding box center [63, 419] width 8 height 15
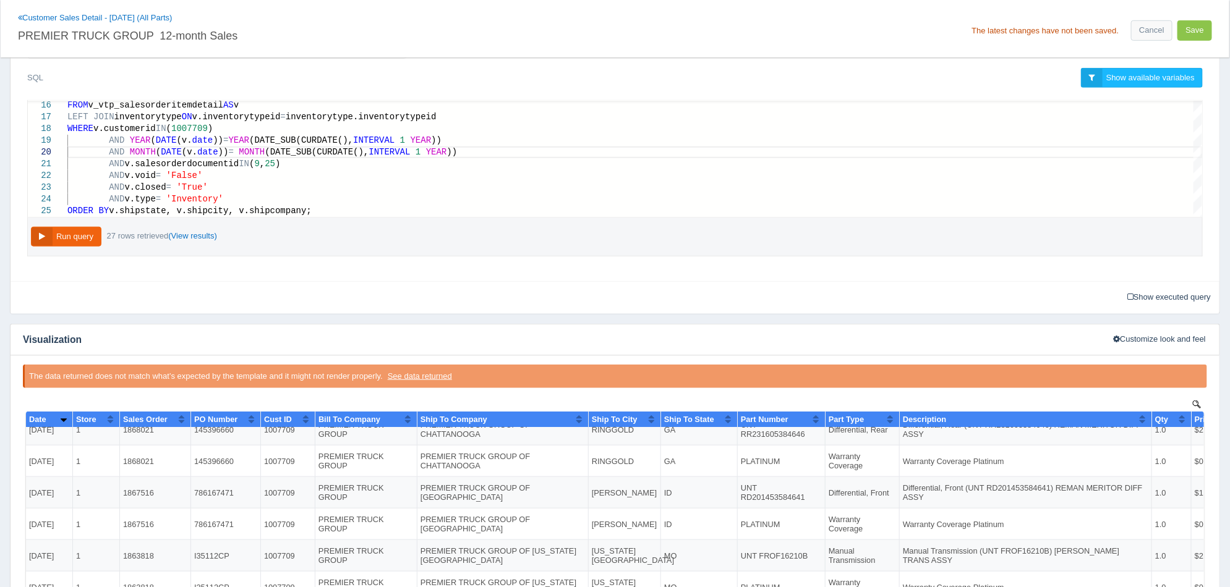
click at [59, 417] on button "Sort column ascending" at bounding box center [63, 419] width 8 height 15
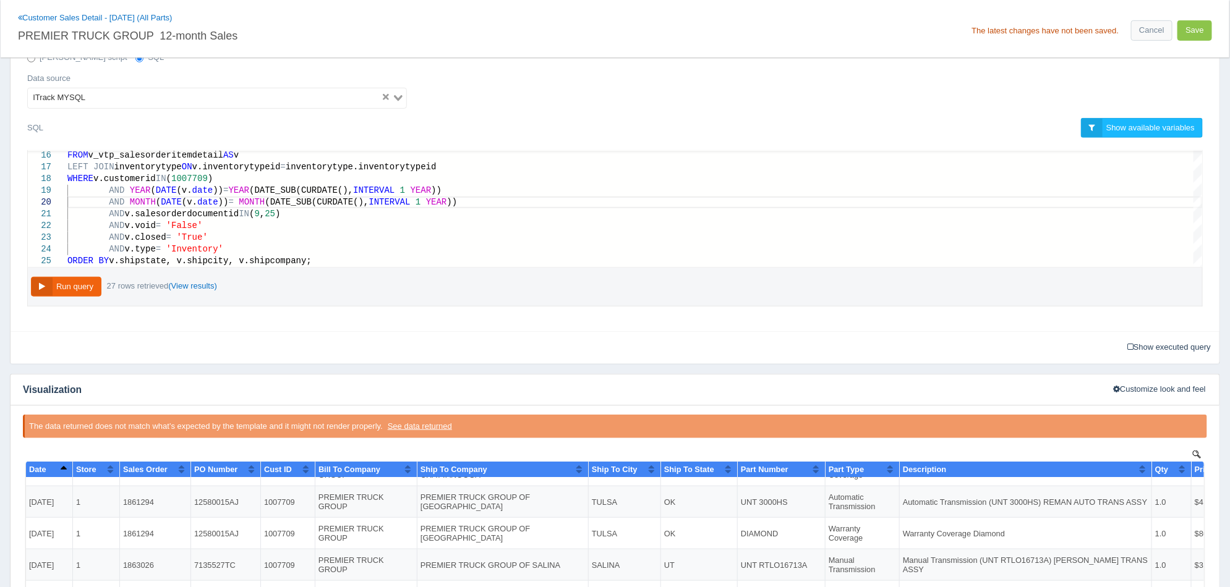
scroll to position [341, 0]
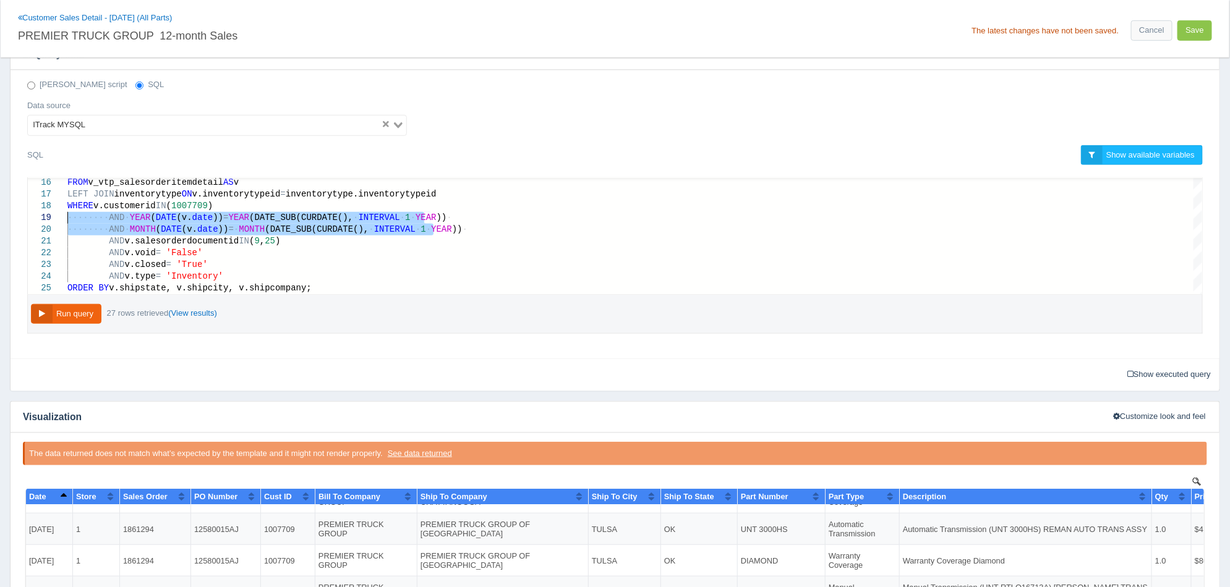
drag, startPoint x: 479, startPoint y: 231, endPoint x: -8, endPoint y: 221, distance: 487.2
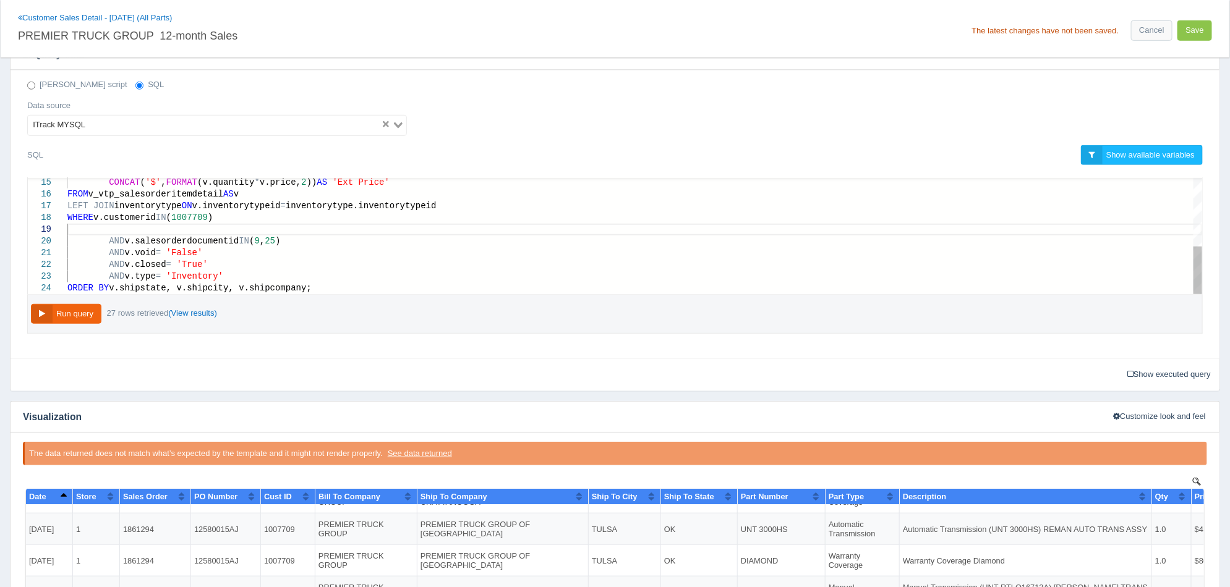
click at [250, 226] on div at bounding box center [634, 230] width 1134 height 12
click at [247, 232] on div at bounding box center [634, 230] width 1134 height 12
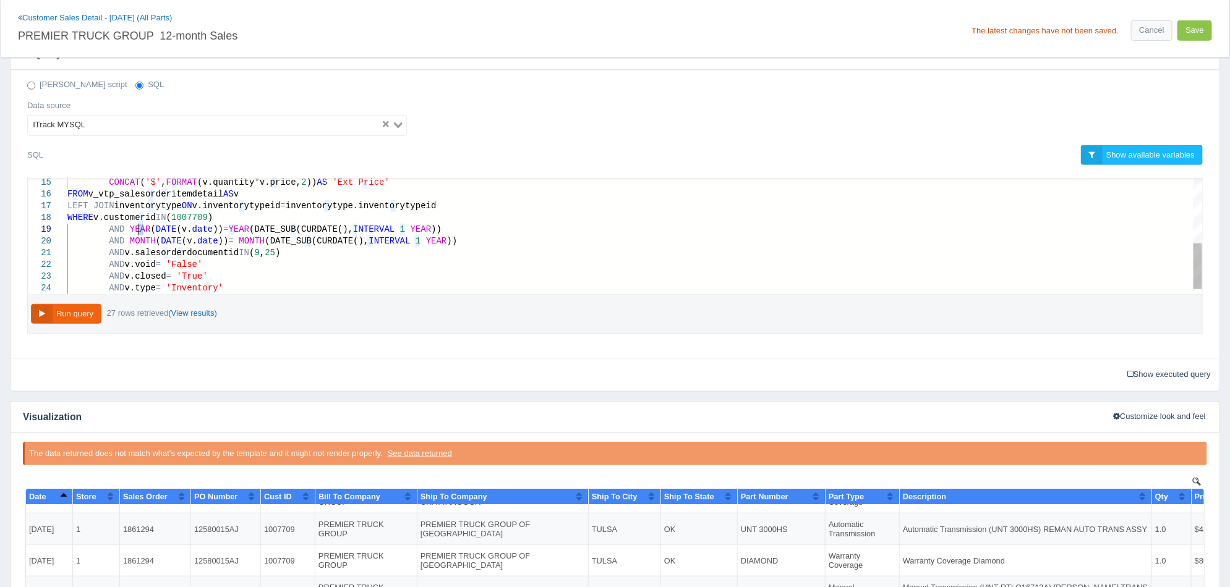
drag, startPoint x: 145, startPoint y: 229, endPoint x: 138, endPoint y: 234, distance: 8.1
drag, startPoint x: 440, startPoint y: 244, endPoint x: 105, endPoint y: 244, distance: 334.4
click at [151, 246] on div "AND · MONTH ( DATE (v. date )) = · MONTH (DATE_SUB(CURDATE(), · INTERVAL · 1 · …" at bounding box center [634, 242] width 1134 height 12
drag, startPoint x: 427, startPoint y: 225, endPoint x: 126, endPoint y: 225, distance: 301.1
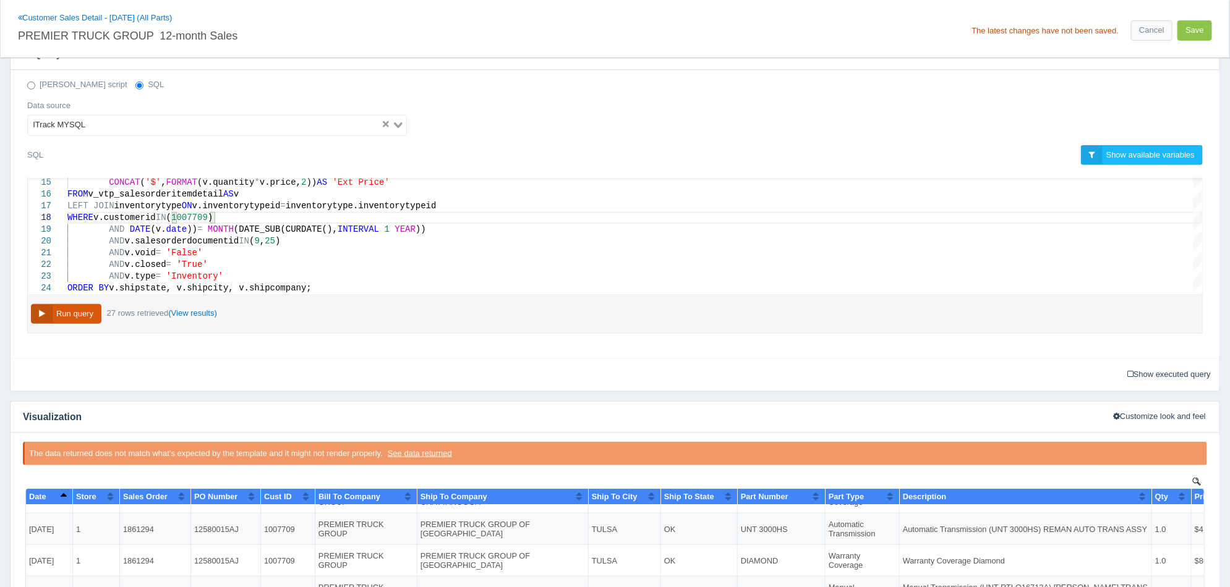
click at [77, 312] on button "Run query" at bounding box center [66, 314] width 70 height 20
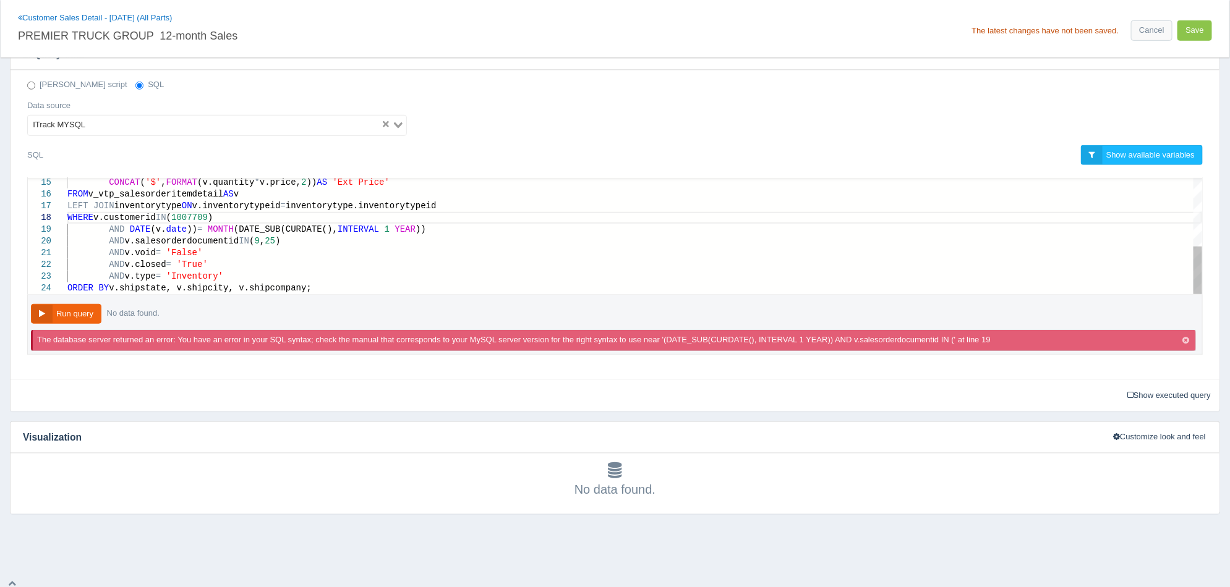
scroll to position [106, 146]
click at [130, 231] on span "DATE" at bounding box center [140, 229] width 21 height 10
click at [77, 317] on button "Run query" at bounding box center [66, 314] width 70 height 20
click at [234, 224] on span "(DATE_SUB(CURDATE()," at bounding box center [286, 229] width 104 height 10
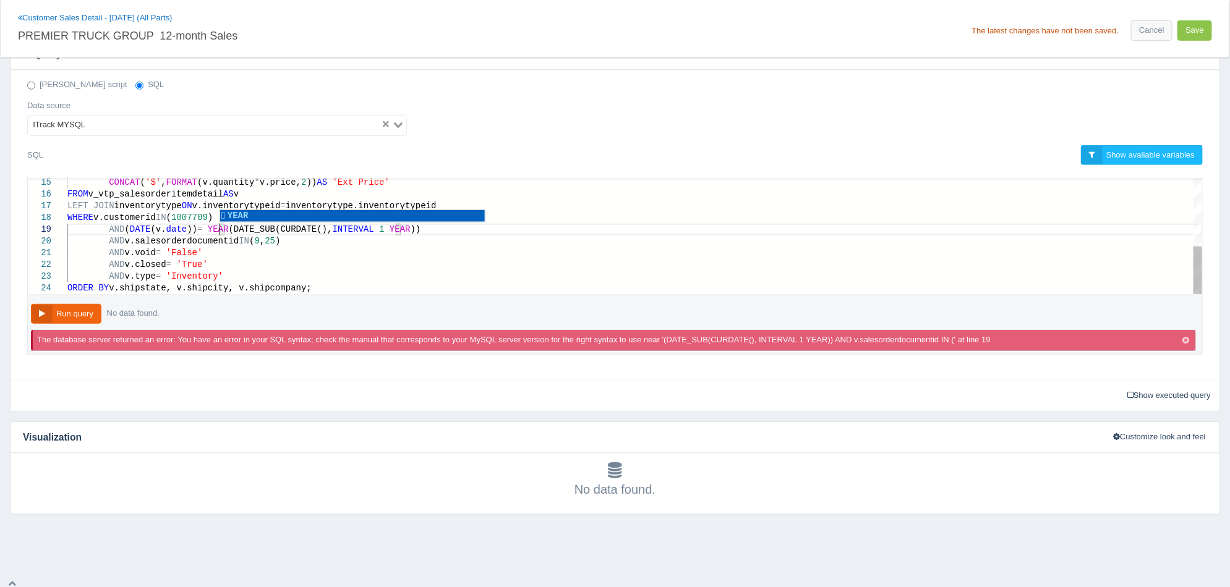
scroll to position [104, 151]
click at [87, 309] on button "Run query" at bounding box center [66, 314] width 70 height 20
click at [85, 310] on button "Run query" at bounding box center [66, 314] width 70 height 20
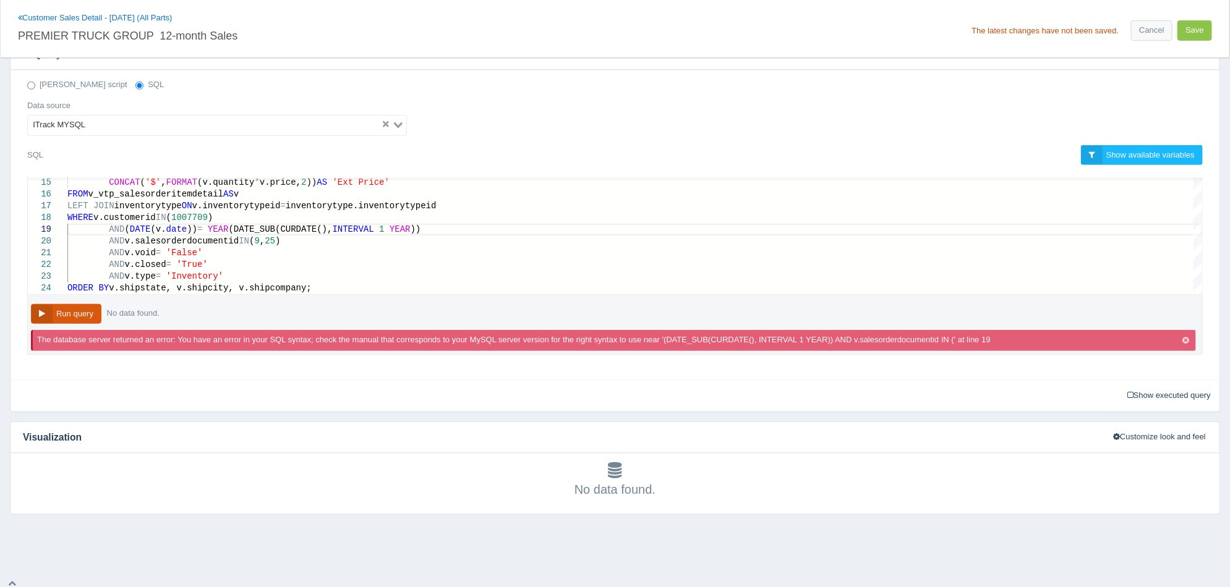
click at [85, 310] on button "Run query" at bounding box center [66, 314] width 70 height 20
click at [229, 225] on span "(DATE_SUB(CURDATE()," at bounding box center [281, 229] width 104 height 10
click at [82, 311] on button "Run query" at bounding box center [66, 314] width 70 height 20
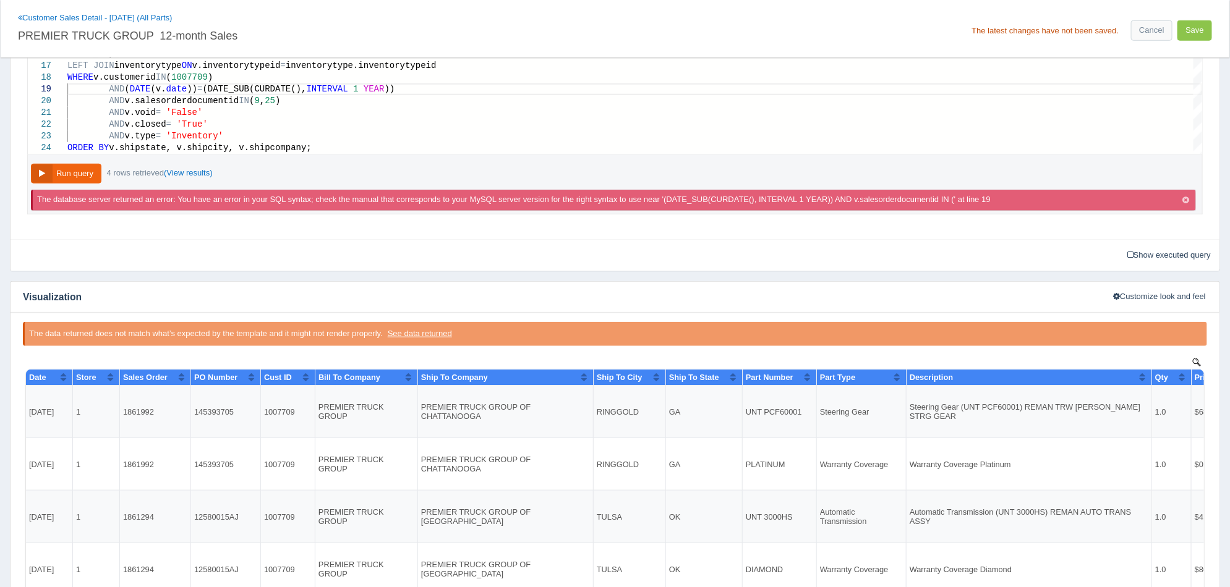
scroll to position [496, 0]
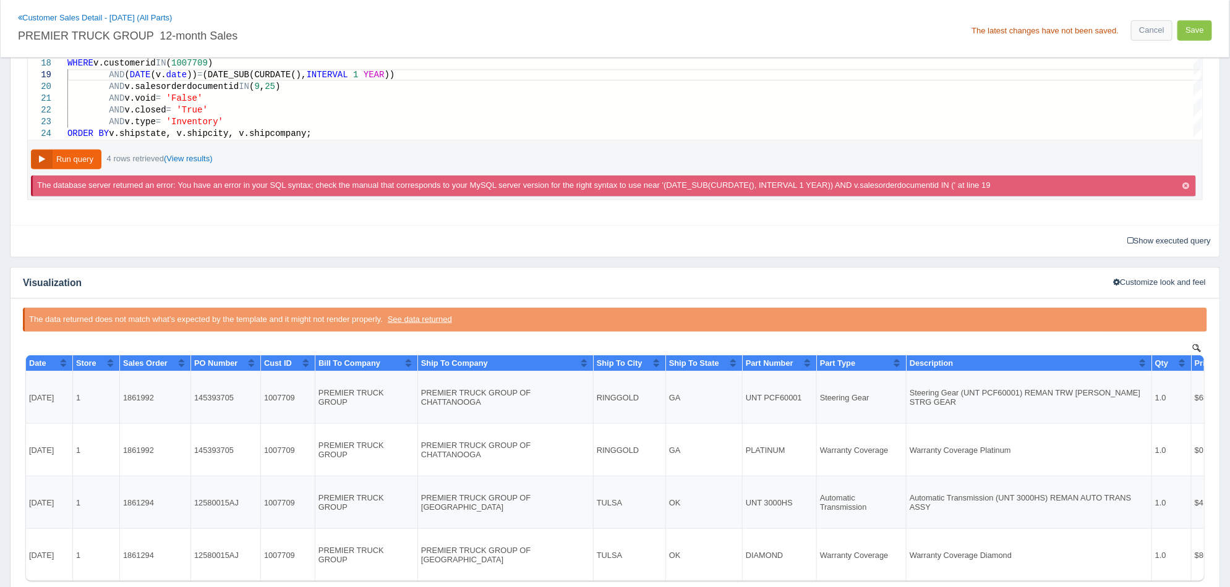
click at [46, 360] on span "Date" at bounding box center [36, 362] width 17 height 9
click at [62, 362] on button "Sort column descending" at bounding box center [63, 362] width 8 height 15
click at [59, 365] on button "Sort column ascending" at bounding box center [63, 362] width 8 height 15
click at [59, 365] on button "Sort column descending" at bounding box center [63, 362] width 8 height 15
click at [66, 365] on button "Sort column ascending" at bounding box center [63, 362] width 8 height 15
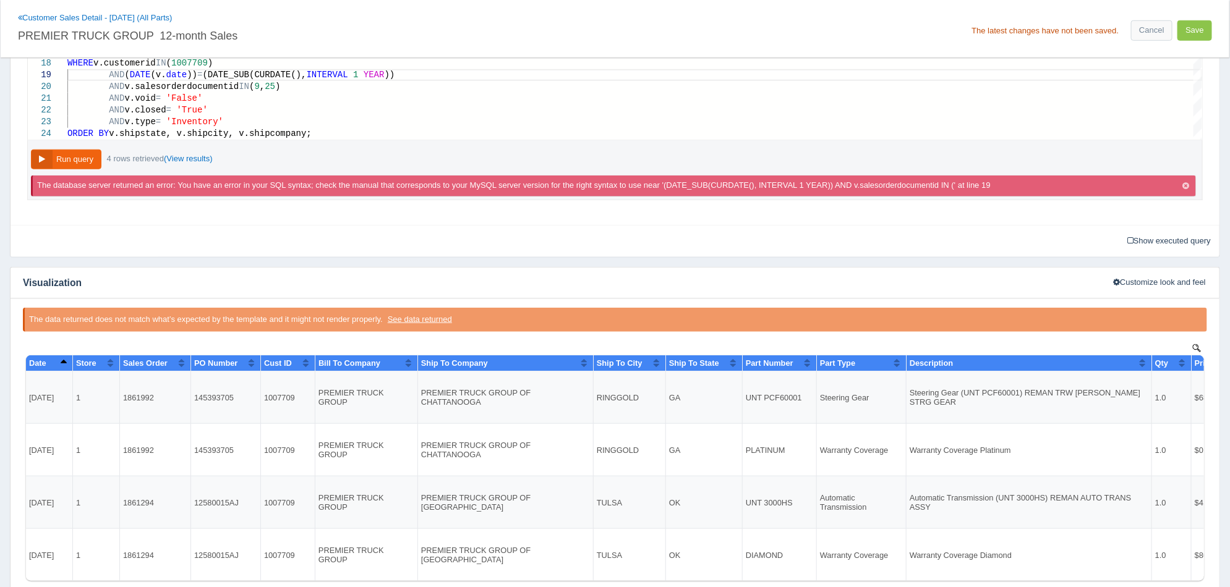
click at [66, 365] on button "Sort column descending" at bounding box center [63, 362] width 8 height 15
click at [66, 365] on button "Sort column ascending" at bounding box center [63, 362] width 8 height 15
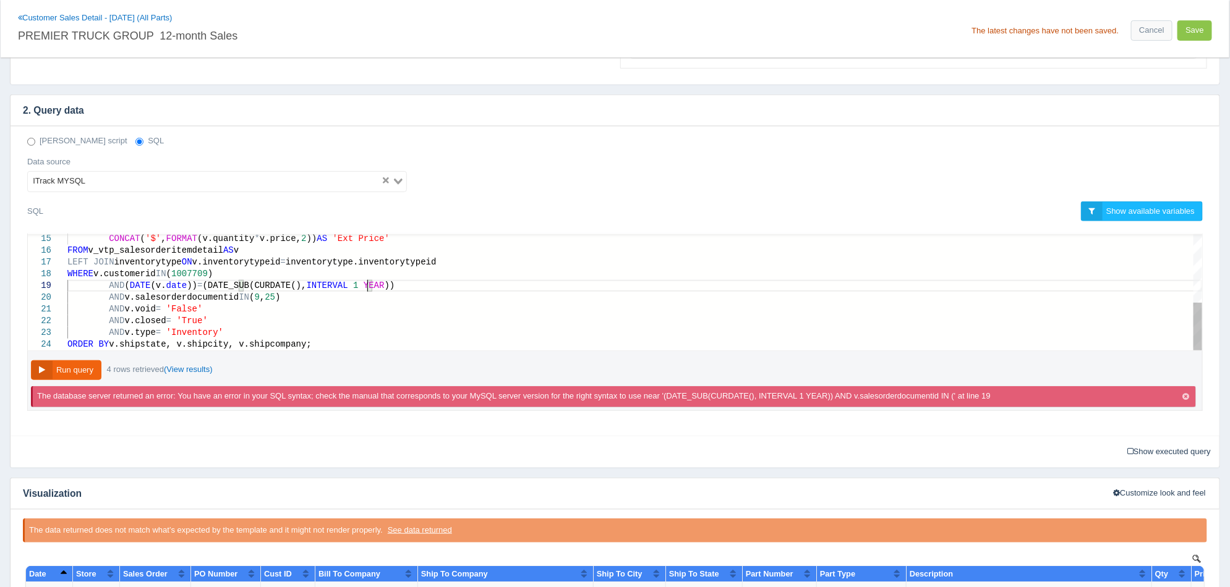
scroll to position [104, 127]
click at [89, 371] on button "Run query" at bounding box center [66, 370] width 70 height 20
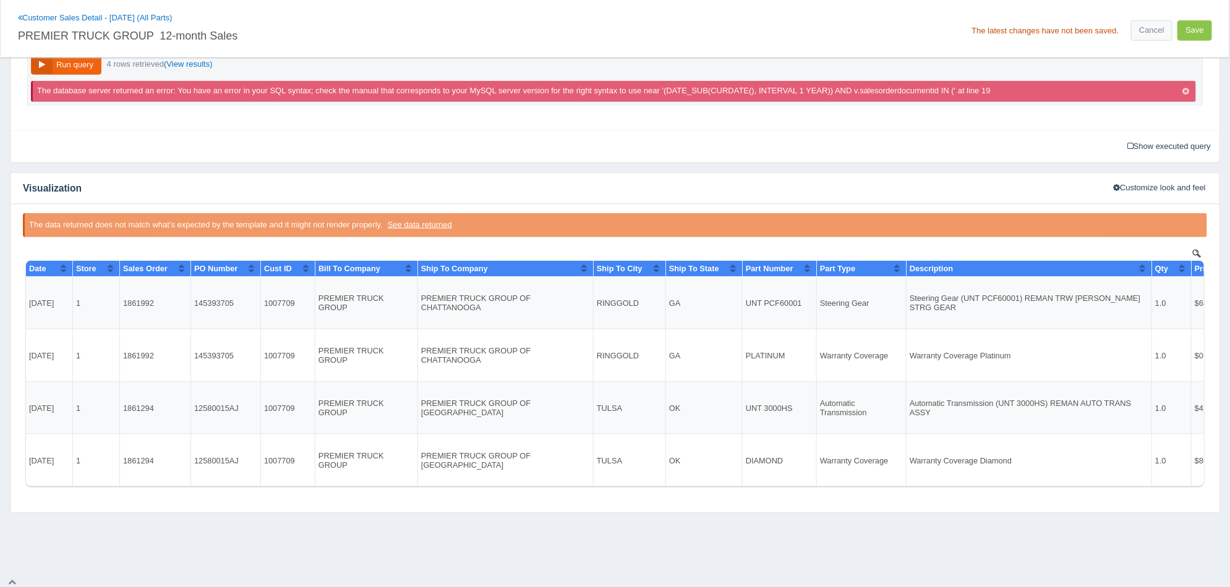
scroll to position [594, 0]
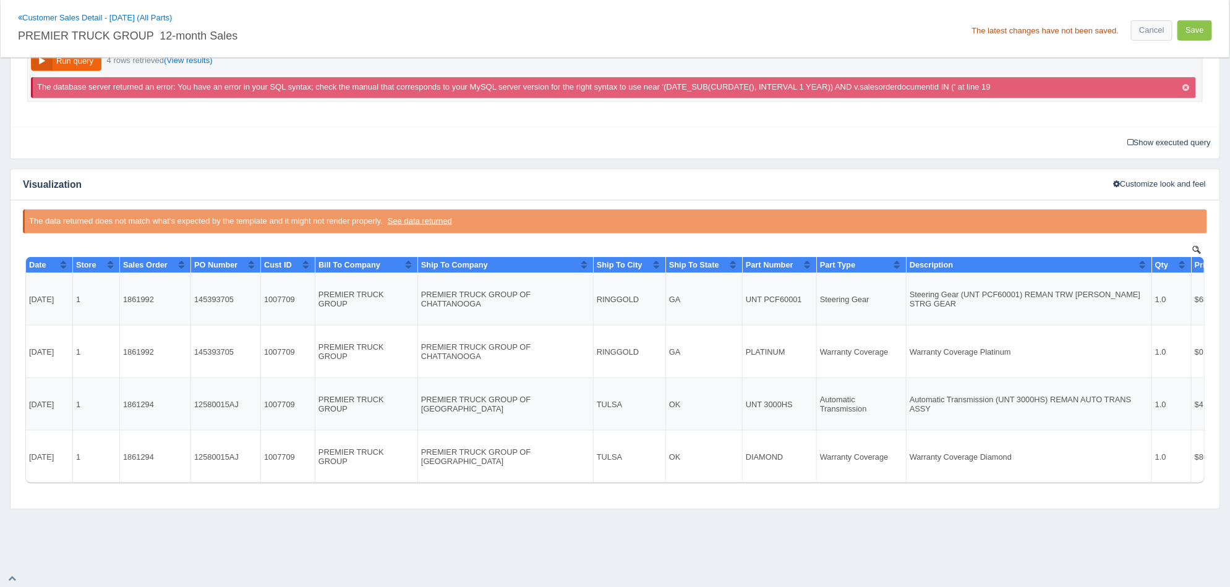
click at [65, 268] on button "Sort column ascending" at bounding box center [63, 264] width 8 height 15
click at [61, 268] on button "Sort column descending" at bounding box center [63, 264] width 8 height 15
click at [61, 266] on button "Sort column ascending" at bounding box center [63, 264] width 8 height 15
click at [61, 266] on button "Sort column descending" at bounding box center [63, 264] width 8 height 15
click at [61, 266] on button "Sort column ascending" at bounding box center [63, 264] width 8 height 15
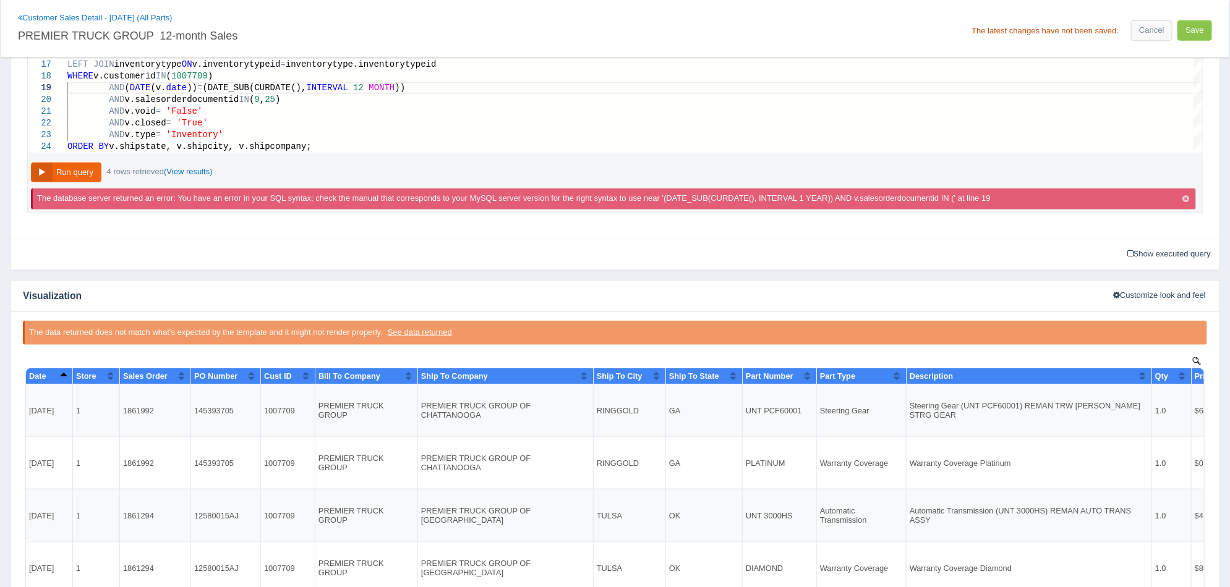
scroll to position [362, 0]
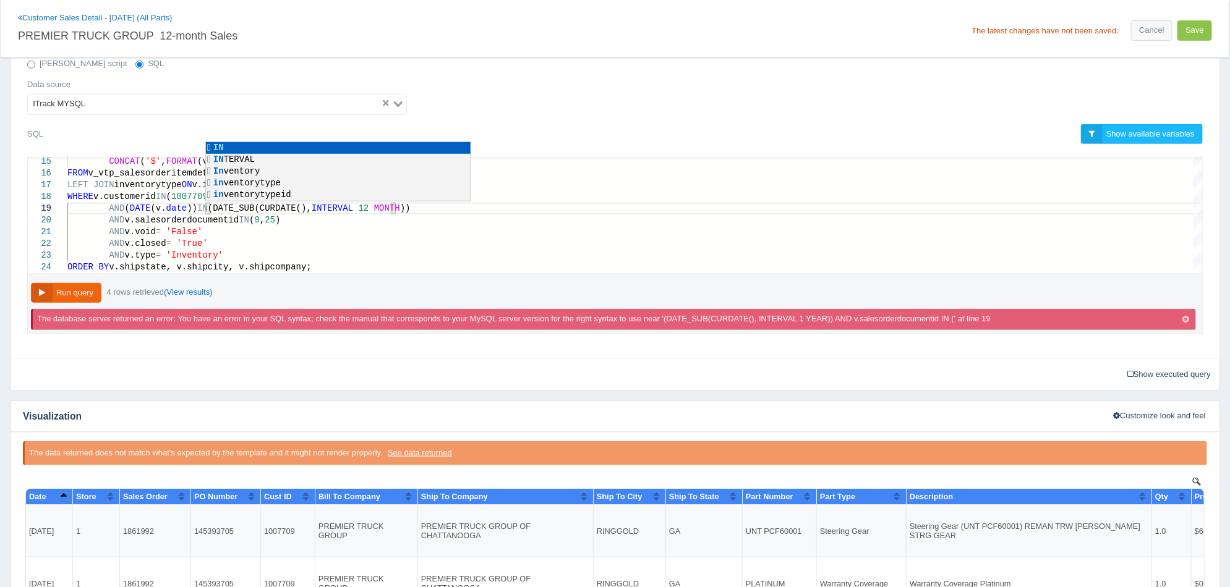
scroll to position [104, 142]
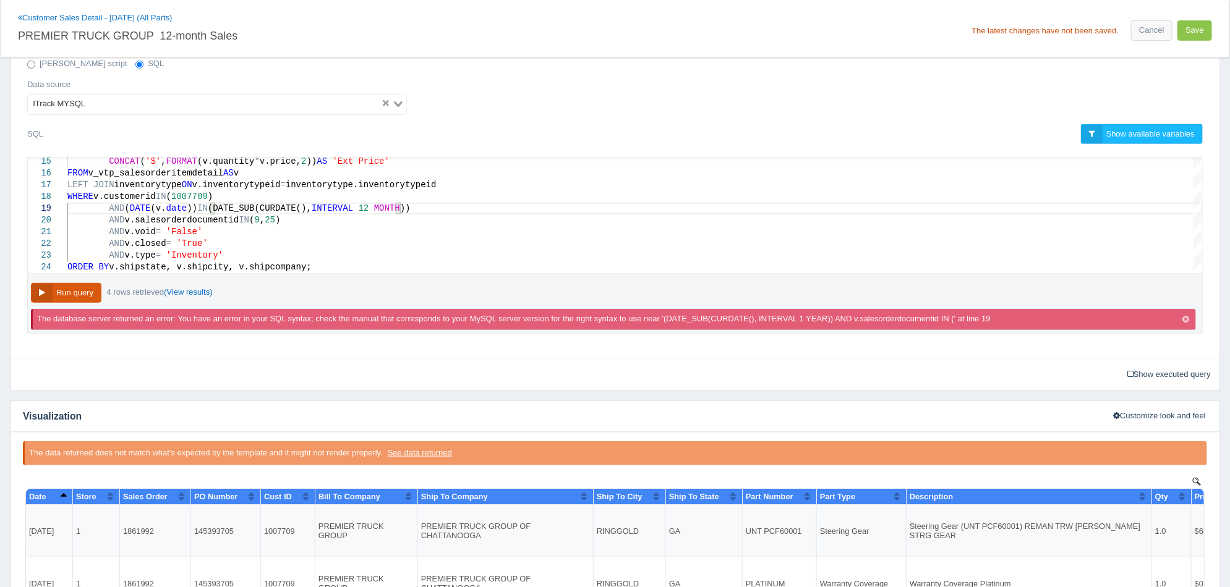
click at [83, 292] on button "Run query" at bounding box center [66, 293] width 70 height 20
click at [62, 485] on div "Date Store Sales Order PO Number Cust ID Bill To Company Ship To Company Ship T…" at bounding box center [614, 594] width 1184 height 240
click at [65, 494] on button "Sort column ascending" at bounding box center [63, 495] width 8 height 15
click at [65, 494] on button "Sort column descending" at bounding box center [63, 495] width 8 height 15
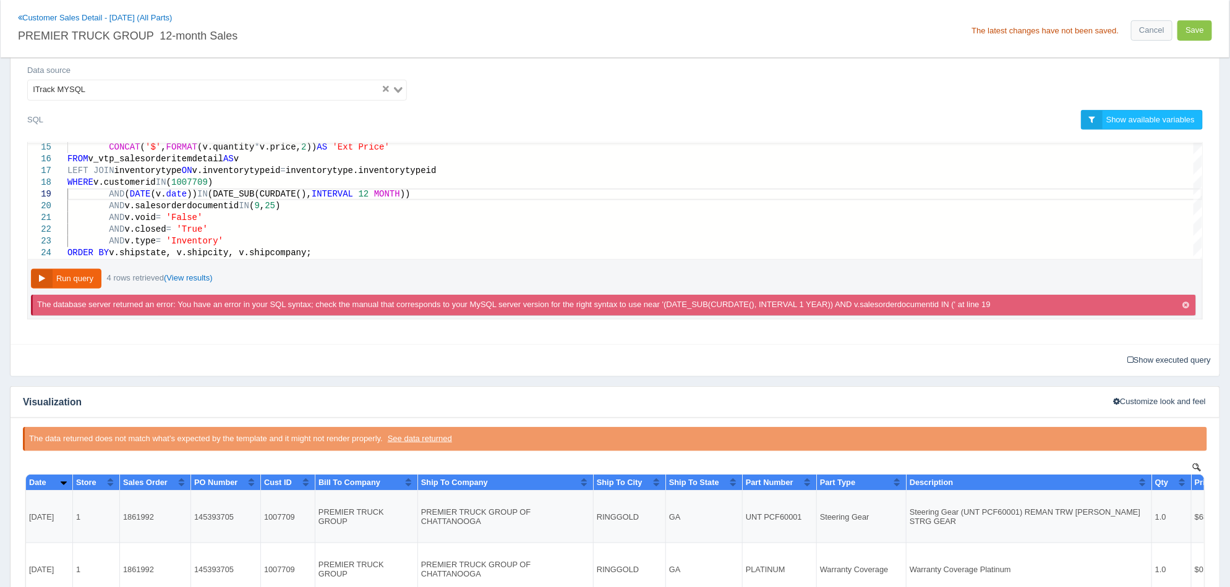
scroll to position [362, 0]
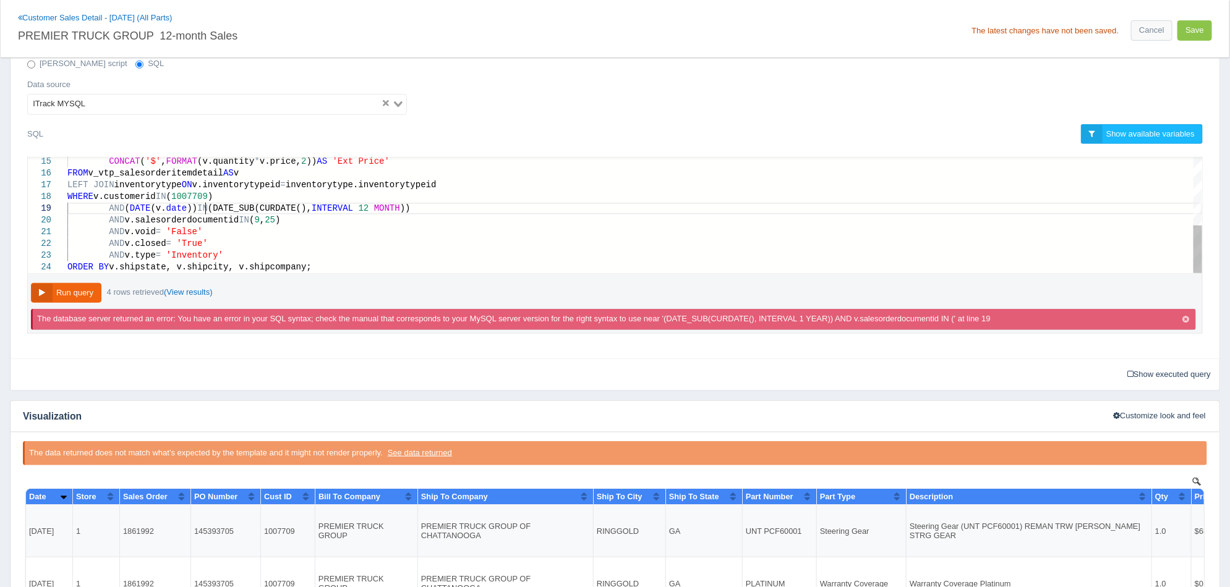
type textarea "inventorytype.name AS 'Part Type', v.description AS 'Description', v.quantity A…"
click at [84, 296] on button "Run query" at bounding box center [66, 293] width 70 height 20
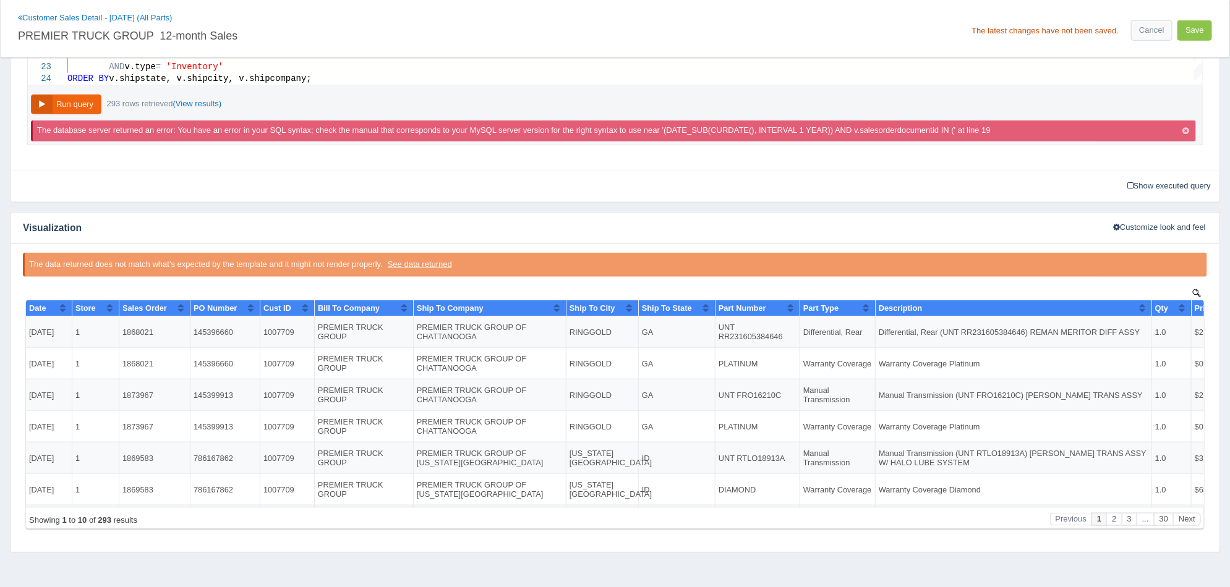
scroll to position [594, 0]
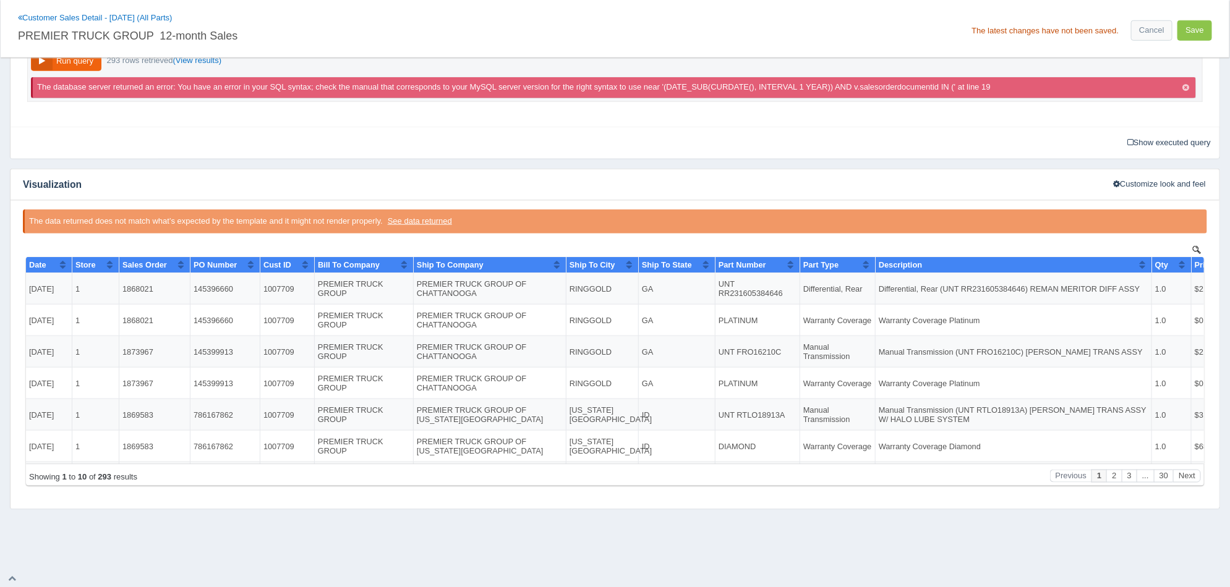
click at [60, 266] on button "Sort column ascending" at bounding box center [62, 264] width 8 height 15
click at [60, 266] on button "Sort column descending" at bounding box center [62, 264] width 8 height 15
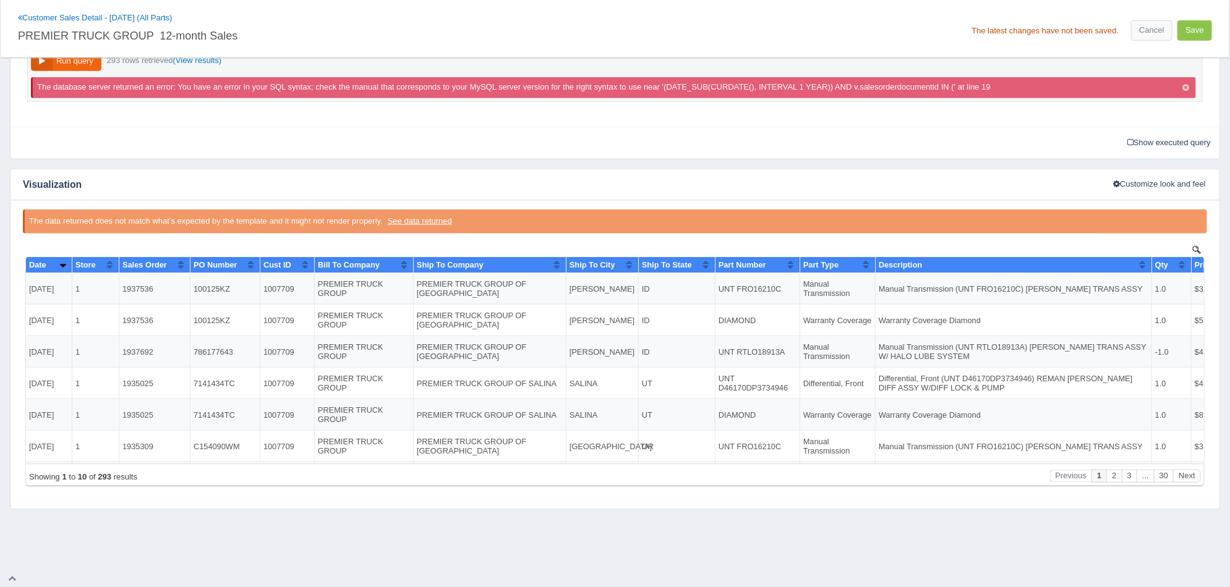
click at [60, 266] on button "Sort column ascending" at bounding box center [62, 264] width 8 height 15
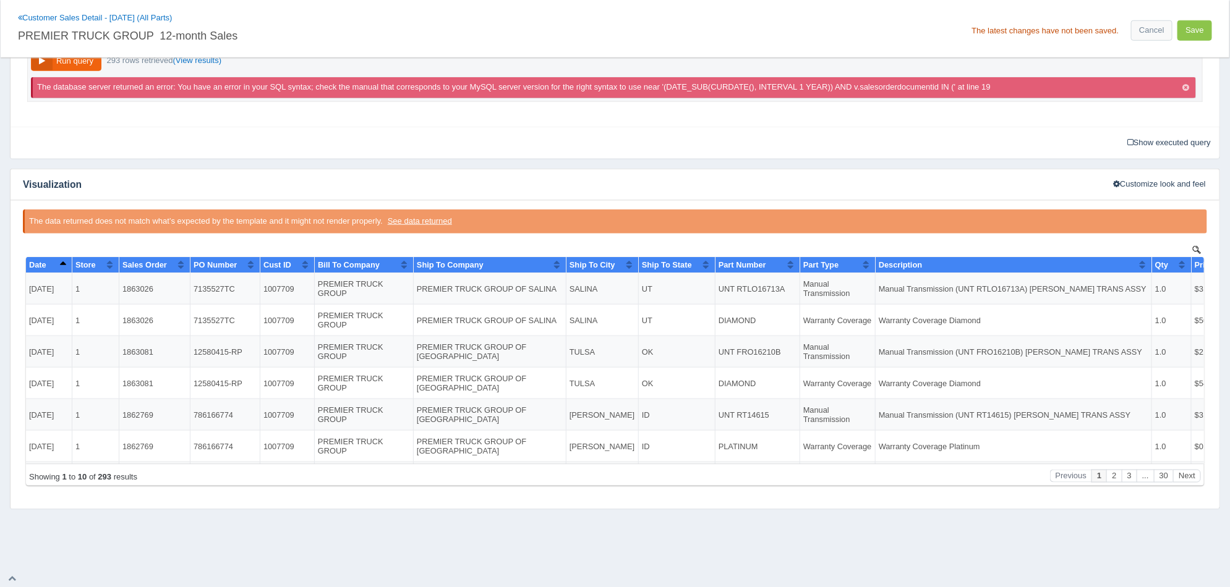
click at [60, 266] on button "Sort column descending" at bounding box center [62, 264] width 8 height 15
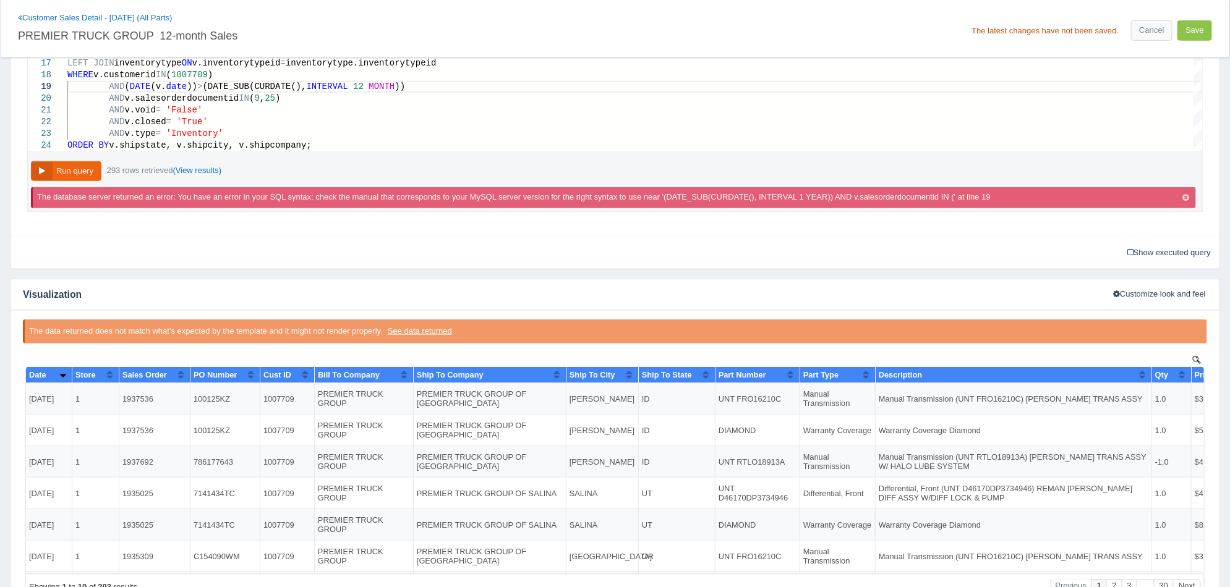
scroll to position [517, 0]
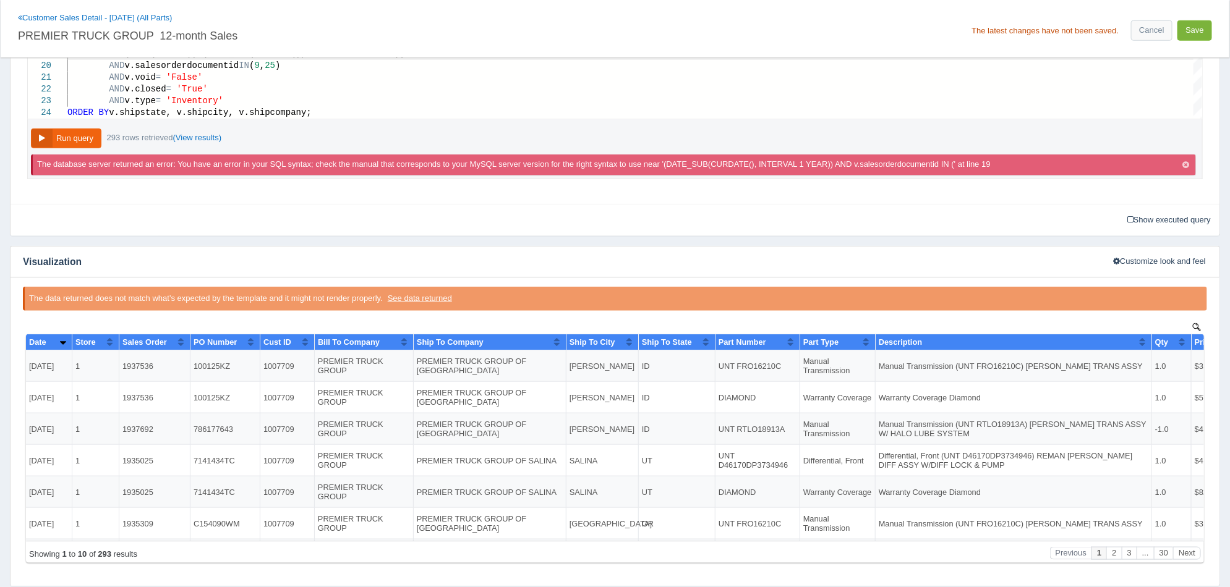
click at [1204, 21] on button "Save" at bounding box center [1194, 30] width 35 height 20
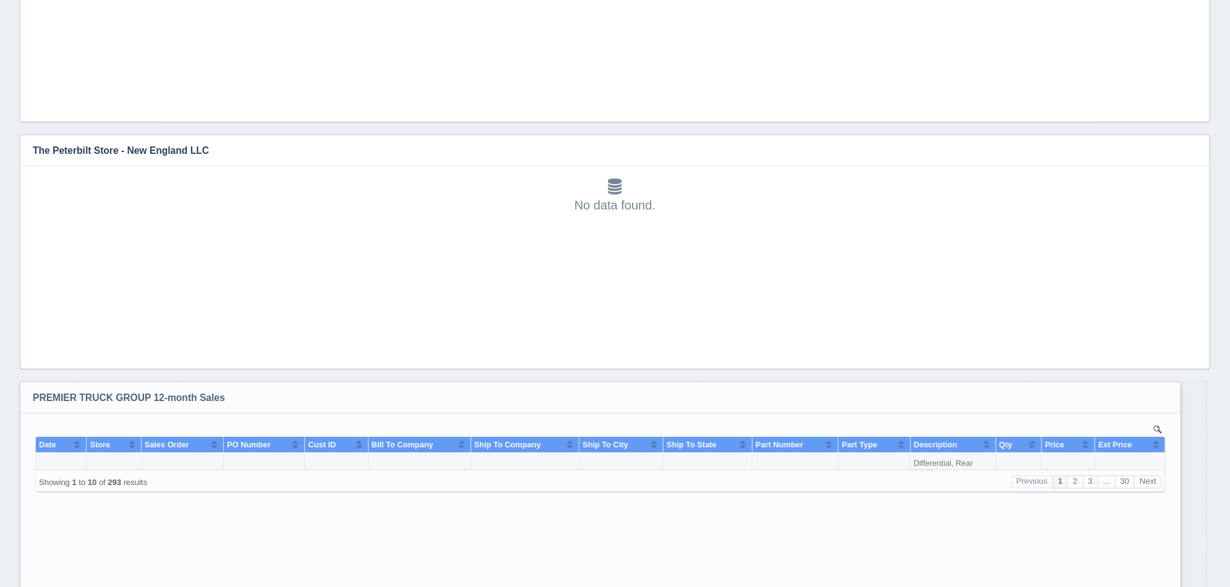
drag, startPoint x: 601, startPoint y: 511, endPoint x: 1173, endPoint y: 620, distance: 581.5
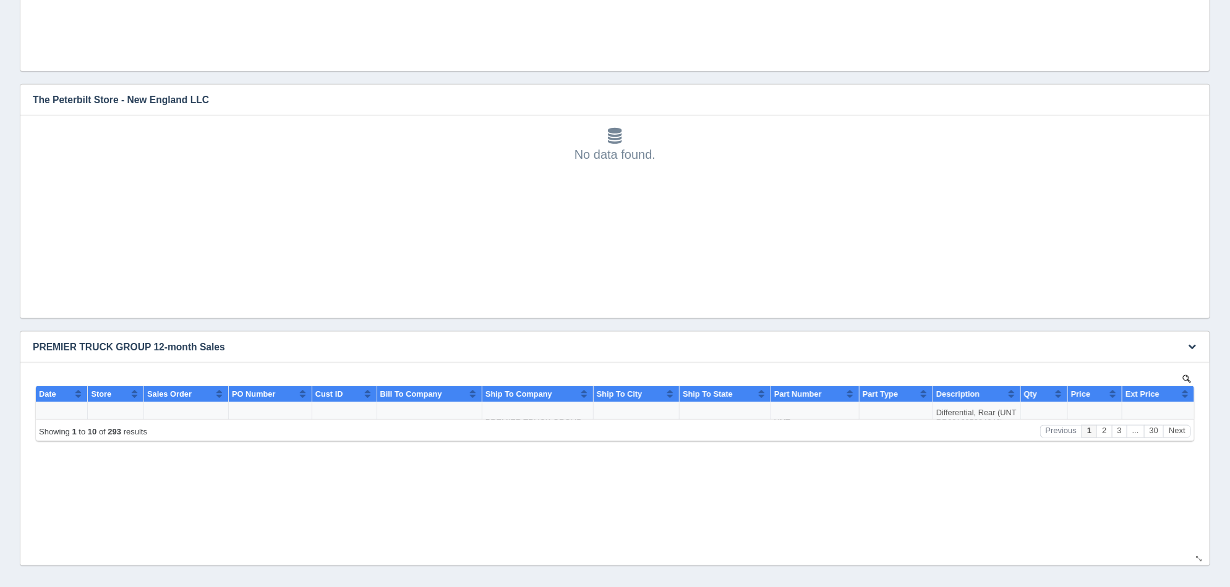
scroll to position [5846, 0]
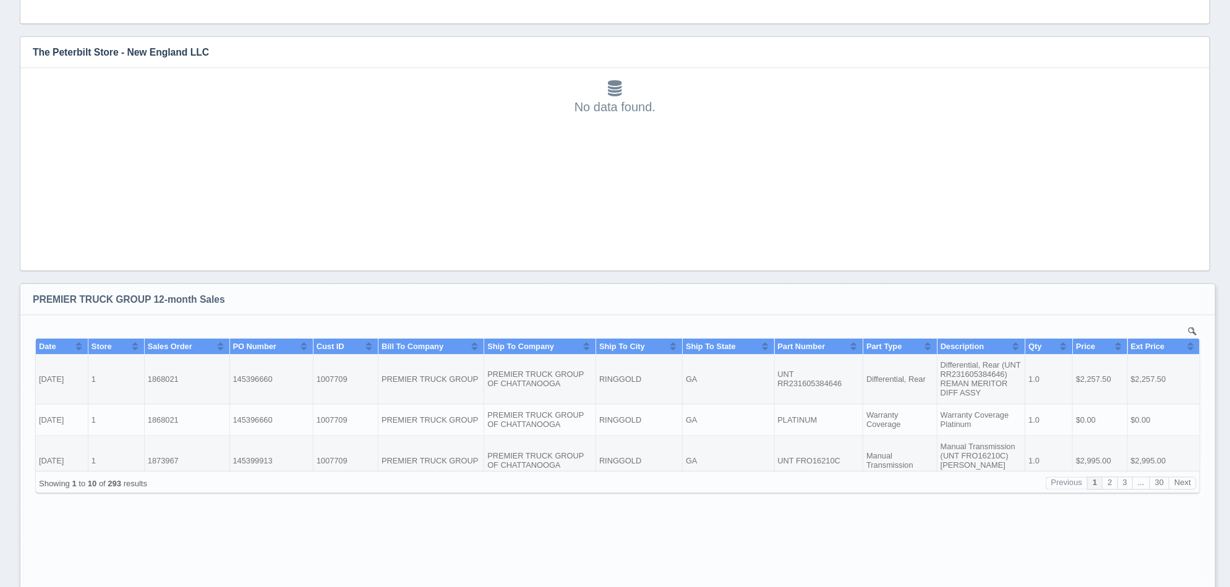
drag, startPoint x: 1202, startPoint y: 515, endPoint x: 1207, endPoint y: 619, distance: 104.0
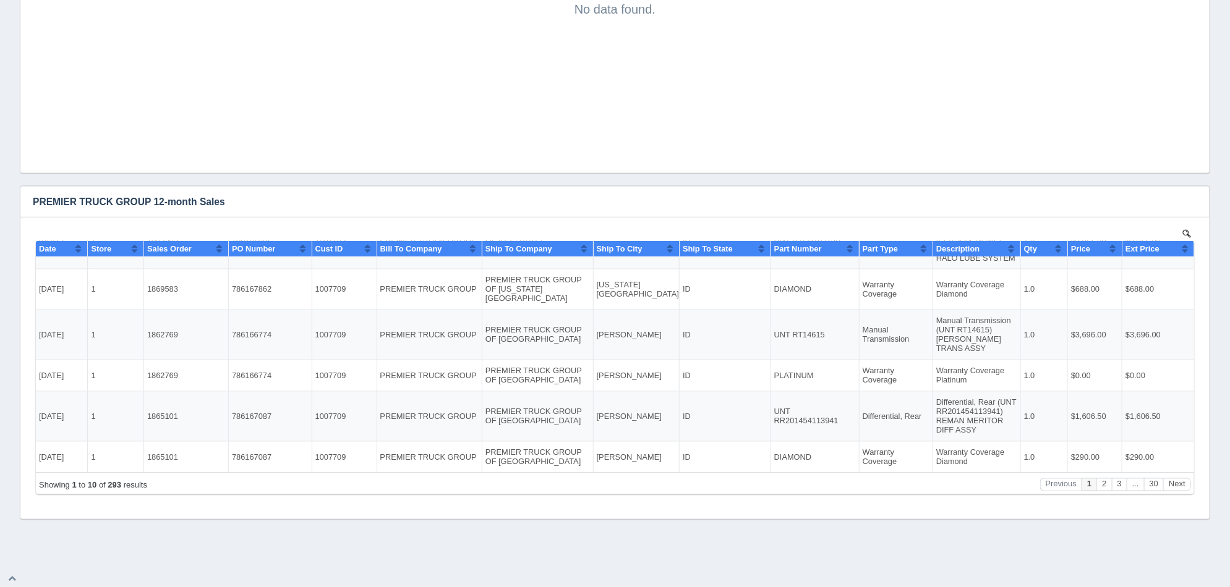
scroll to position [5945, 0]
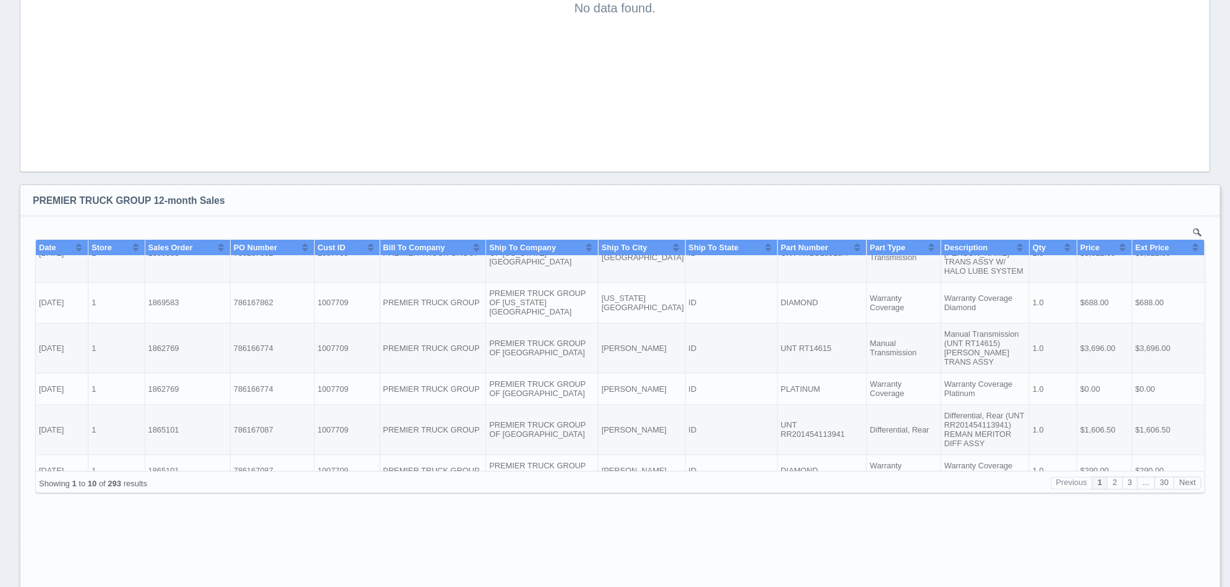
drag, startPoint x: 1201, startPoint y: 508, endPoint x: 1210, endPoint y: 620, distance: 112.3
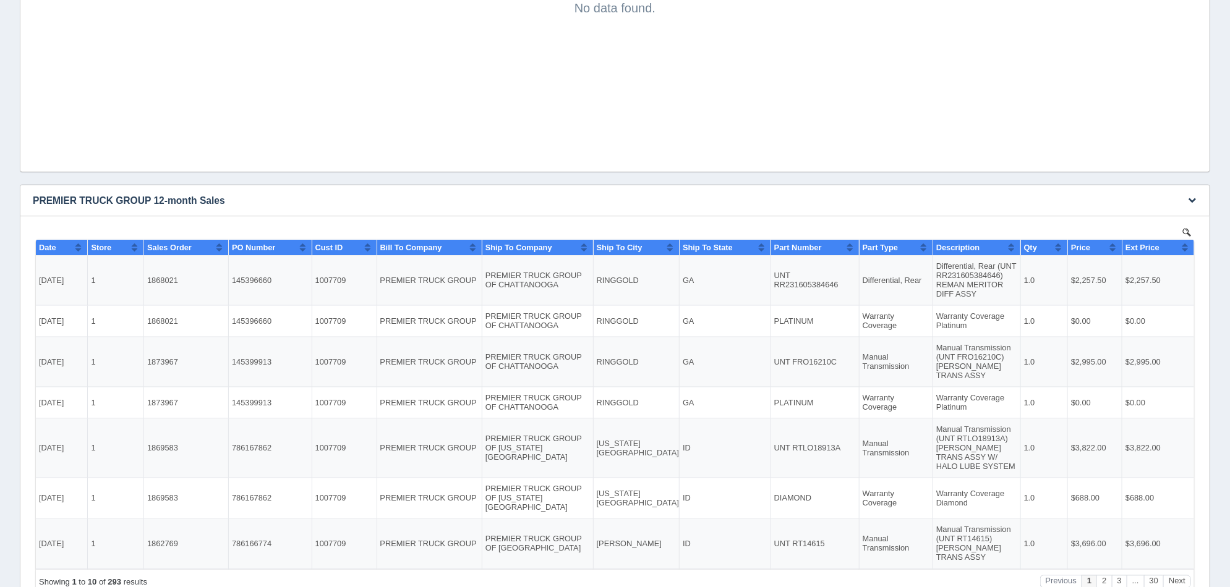
scroll to position [5558, 0]
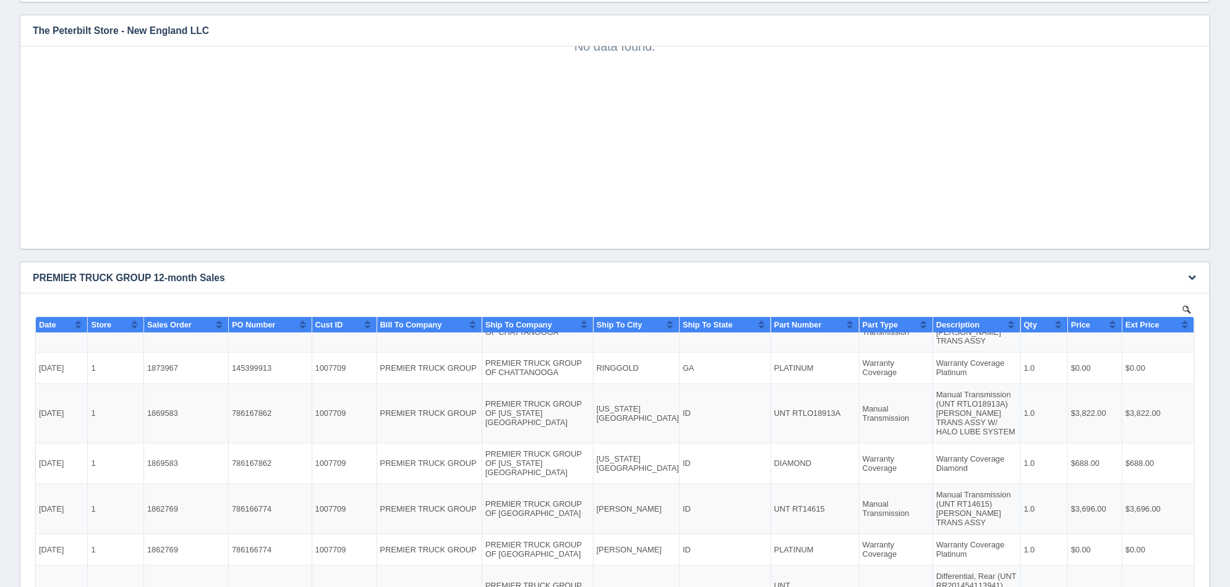
click at [77, 327] on button "Sort column ascending" at bounding box center [78, 324] width 8 height 15
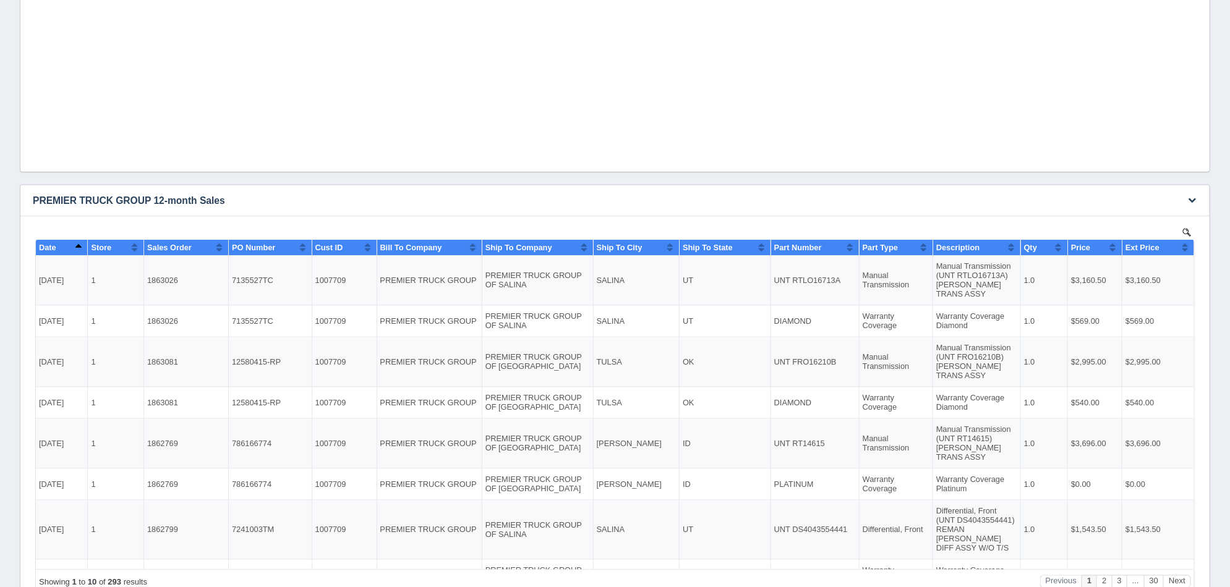
click at [77, 249] on button "Sort column descending" at bounding box center [78, 246] width 8 height 15
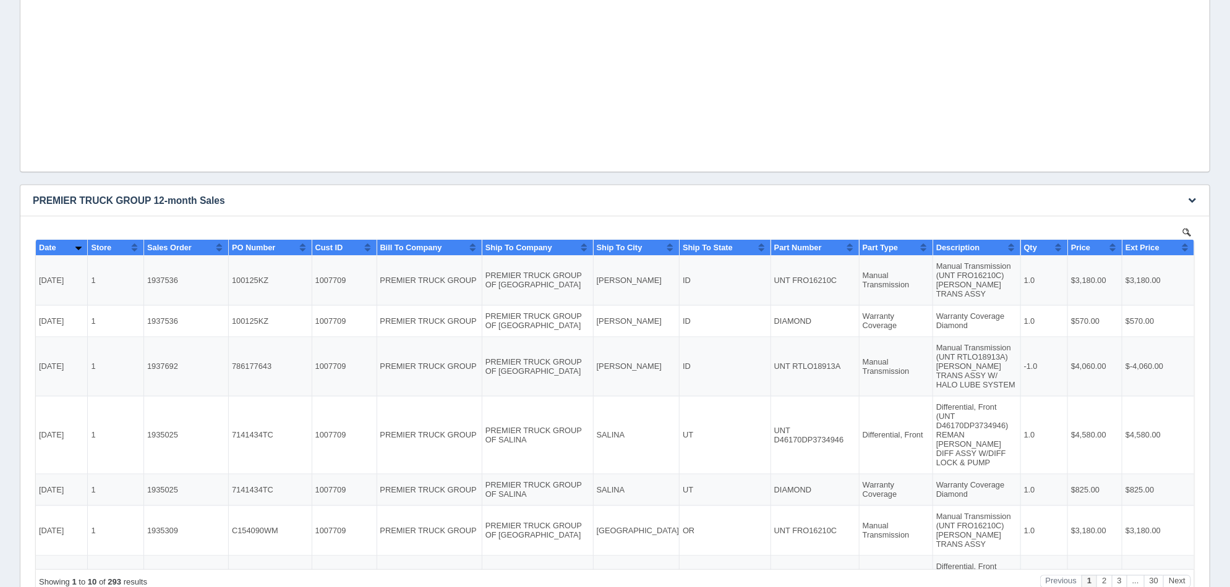
click at [77, 249] on button "Sort column ascending" at bounding box center [78, 246] width 8 height 15
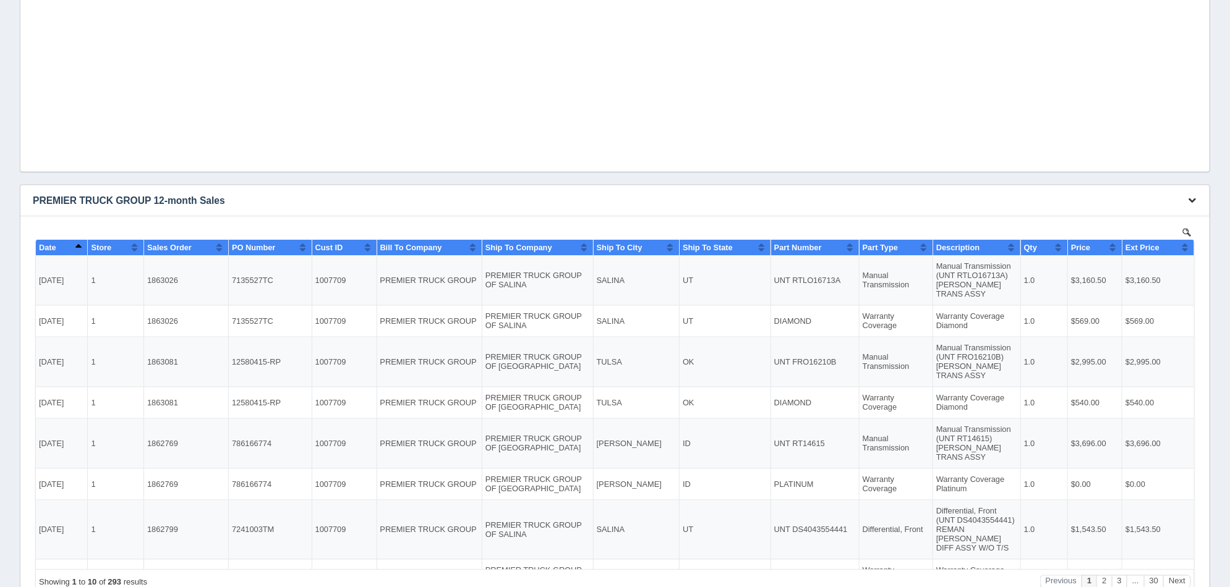
click at [1192, 193] on button "button" at bounding box center [1191, 200] width 17 height 19
click at [1152, 213] on link "Edit chart" at bounding box center [1150, 219] width 99 height 18
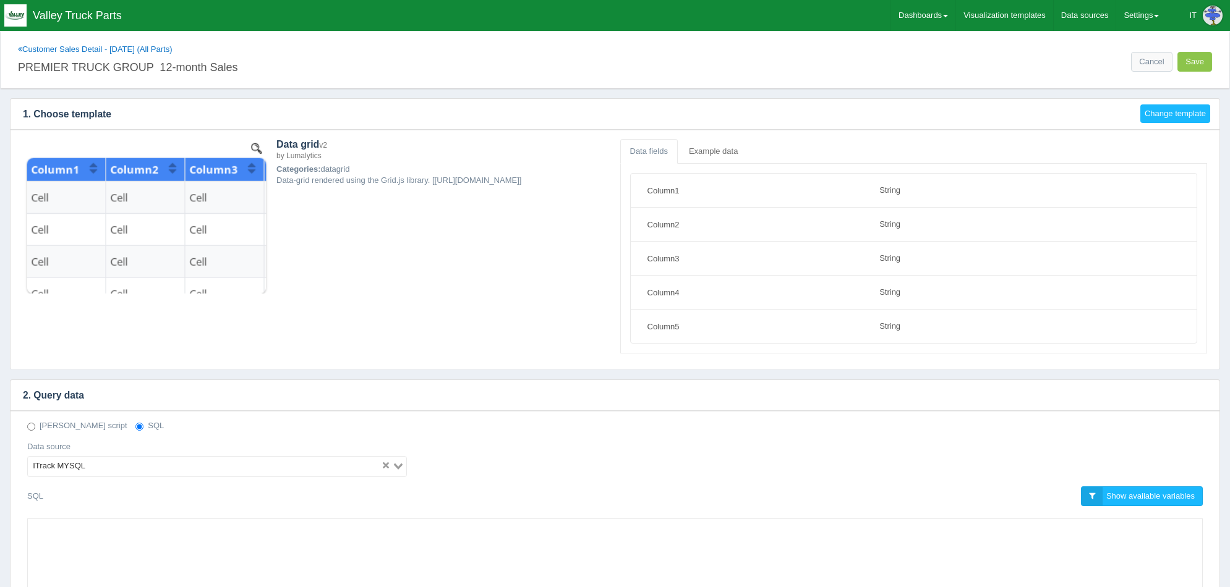
select select "string"
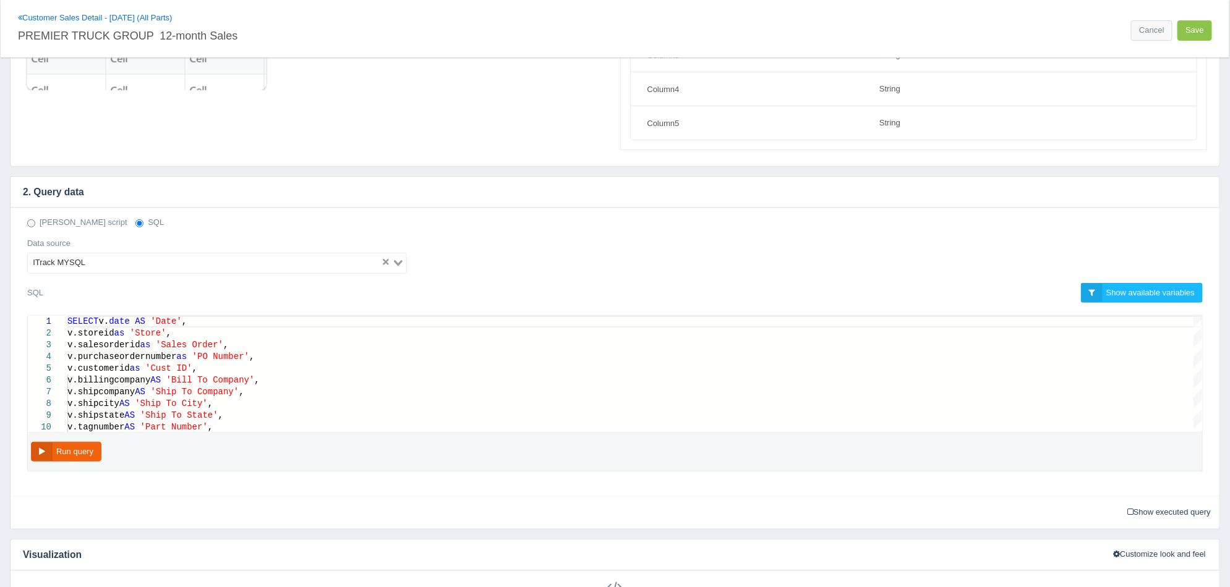
scroll to position [231, 0]
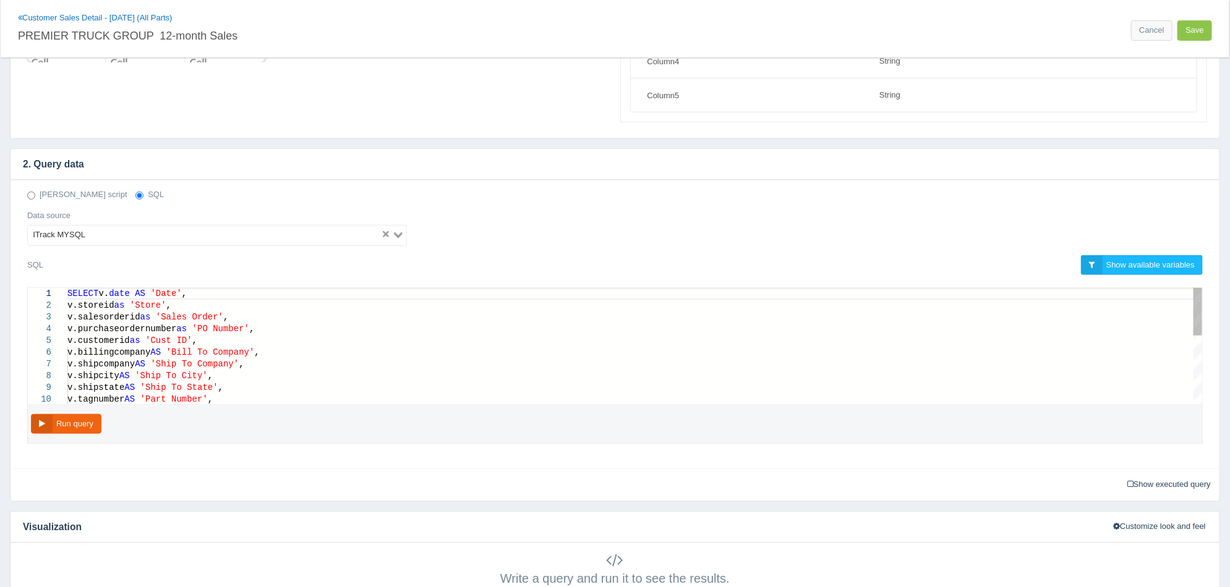
click at [296, 374] on div "v.shipcity AS 'Ship To City' ," at bounding box center [634, 376] width 1134 height 12
type textarea "SELECT v.date AS 'Date', v.storeid as 'Store', v.salesorderid as 'Sales Order',…"
